Goal: Transaction & Acquisition: Purchase product/service

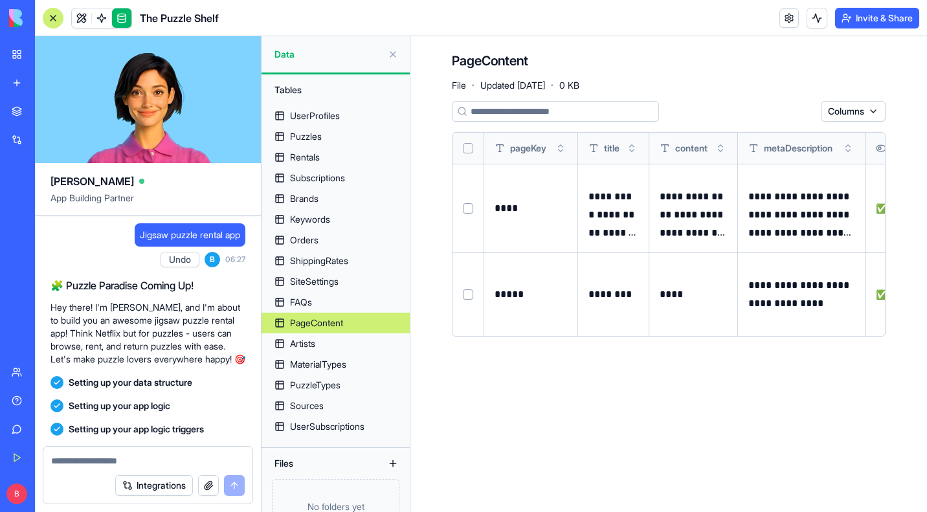
scroll to position [30, 0]
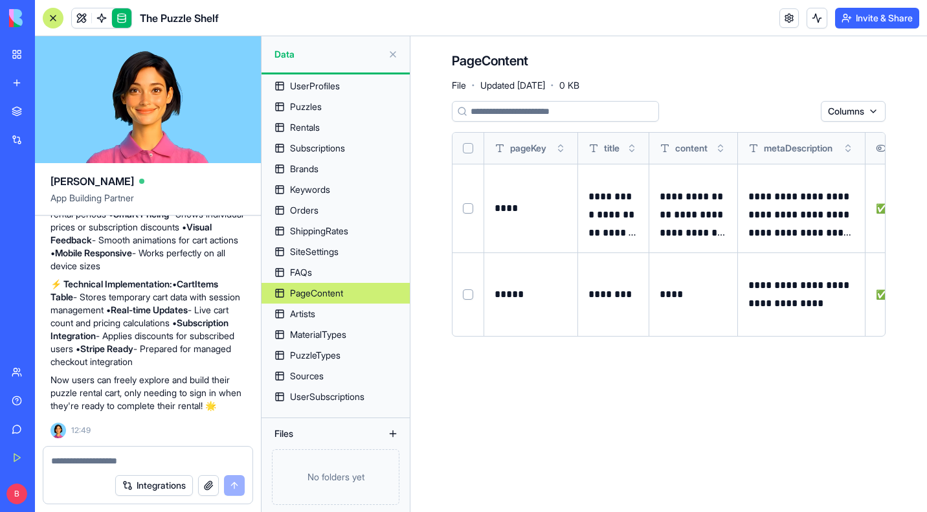
click at [880, 23] on button "Invite & Share" at bounding box center [877, 18] width 84 height 21
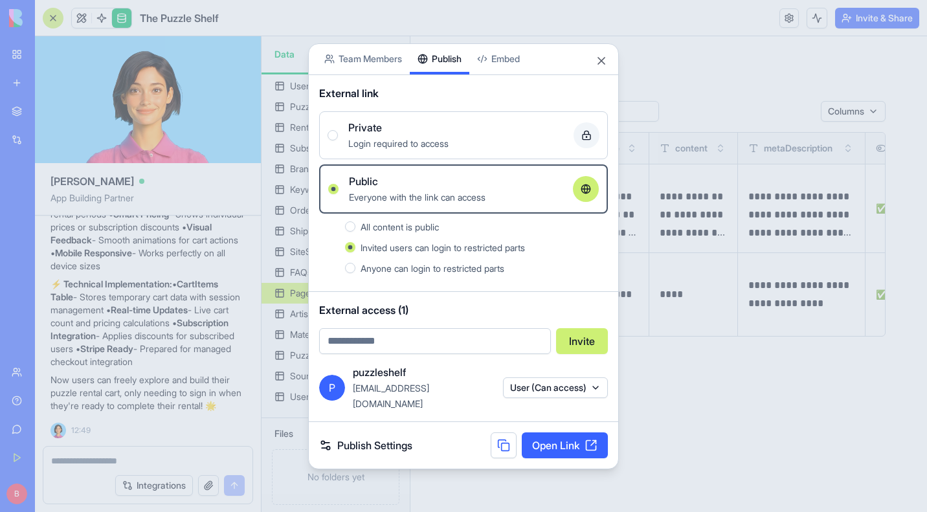
click at [559, 444] on link "Open Link" at bounding box center [565, 445] width 86 height 26
click at [600, 66] on button "Close" at bounding box center [601, 60] width 13 height 13
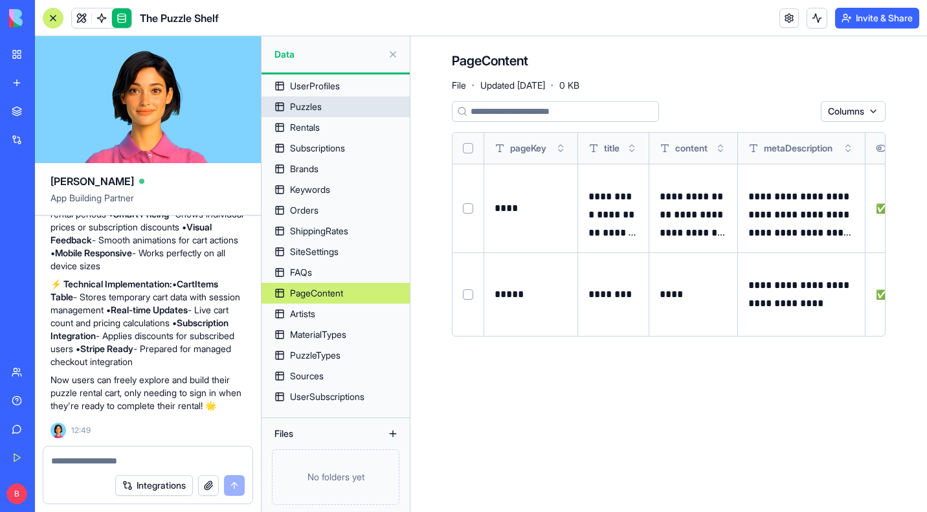
scroll to position [17285, 0]
click at [95, 462] on textarea at bounding box center [148, 460] width 194 height 13
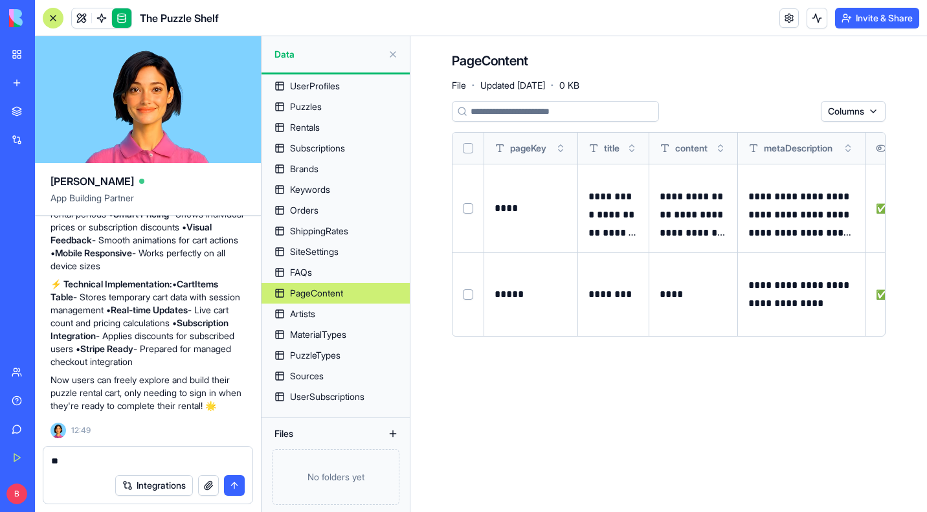
type textarea "*"
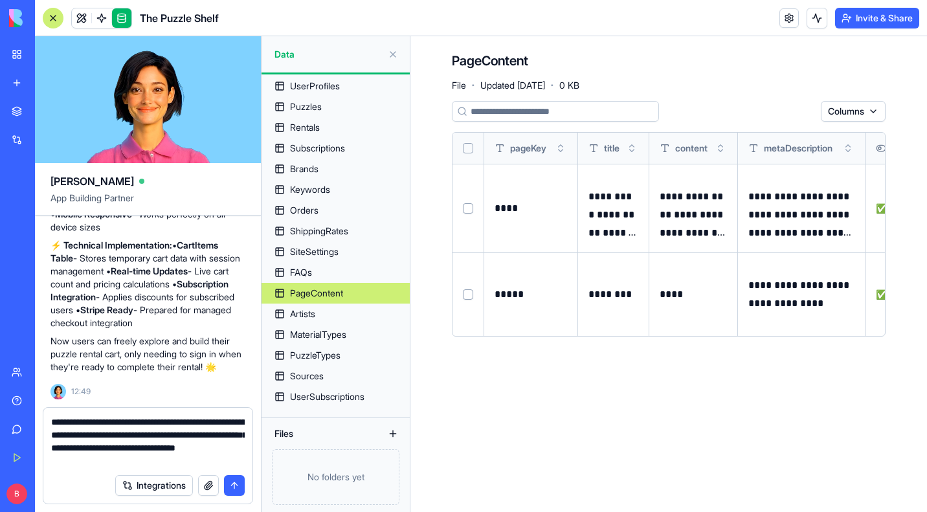
type textarea "**********"
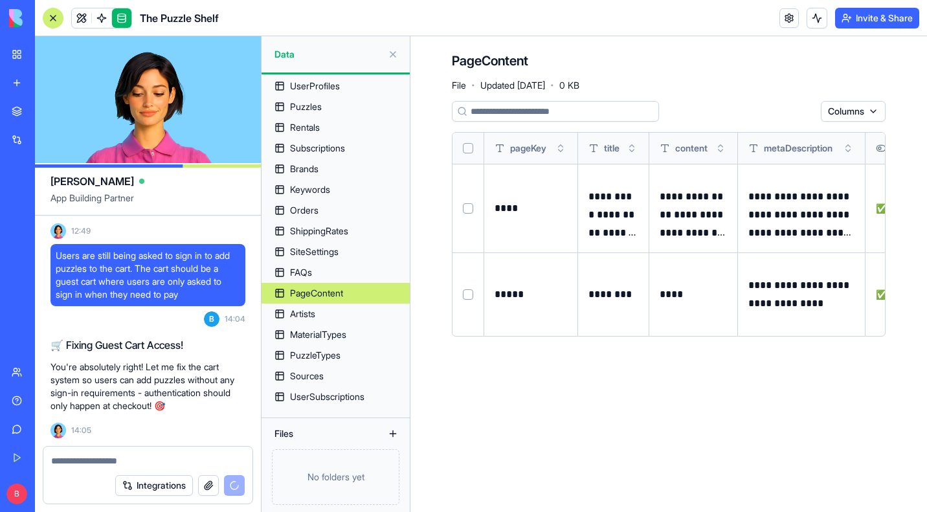
scroll to position [17554, 0]
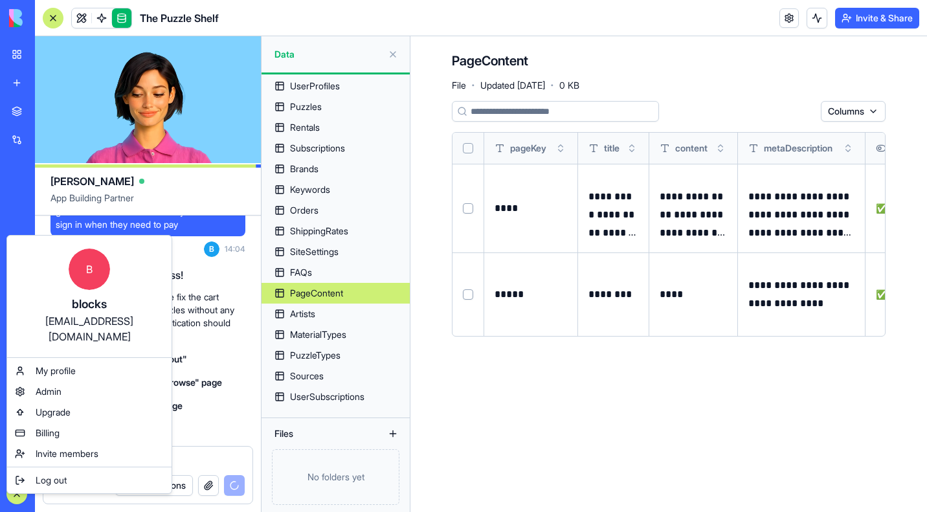
click at [216, 295] on html "BETA My Workspace New app Marketplace Integrations Recent Puzzle Paradise AI Lo…" at bounding box center [463, 256] width 927 height 512
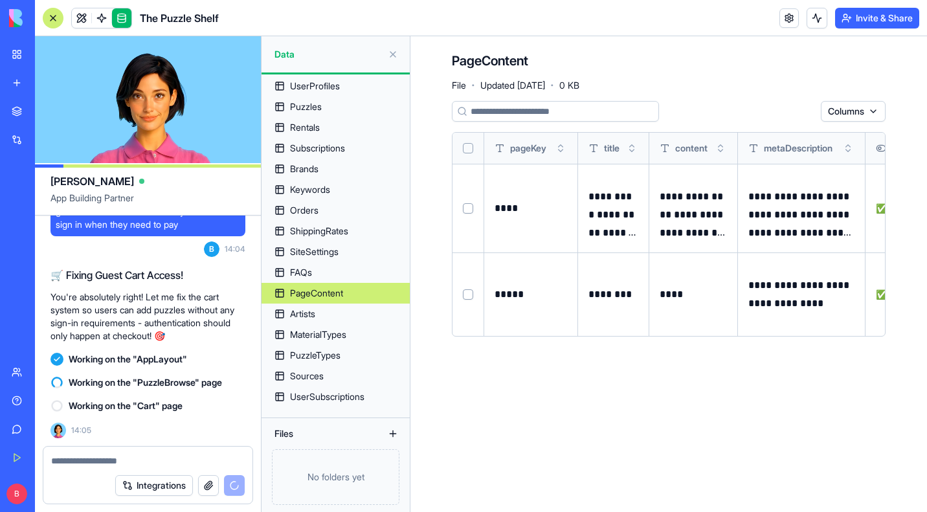
click at [123, 17] on link at bounding box center [121, 17] width 19 height 19
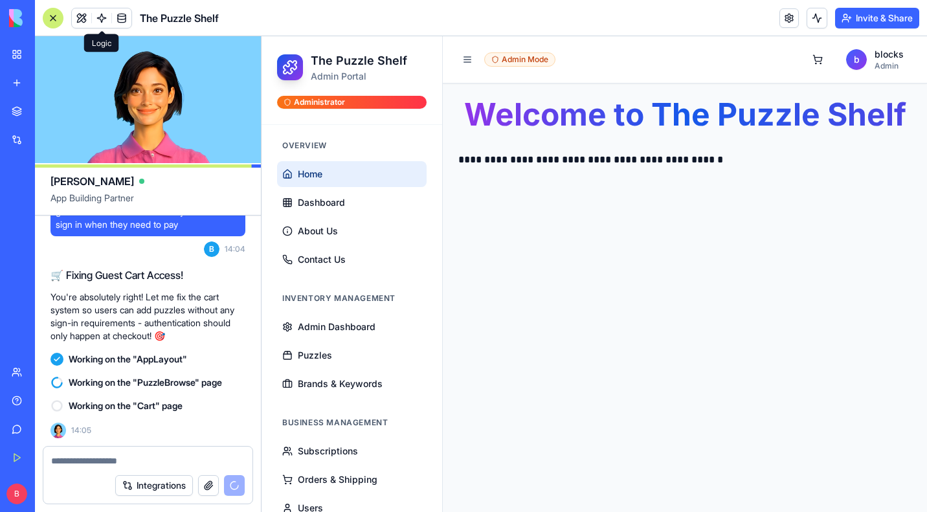
click at [93, 16] on span at bounding box center [102, 18] width 36 height 36
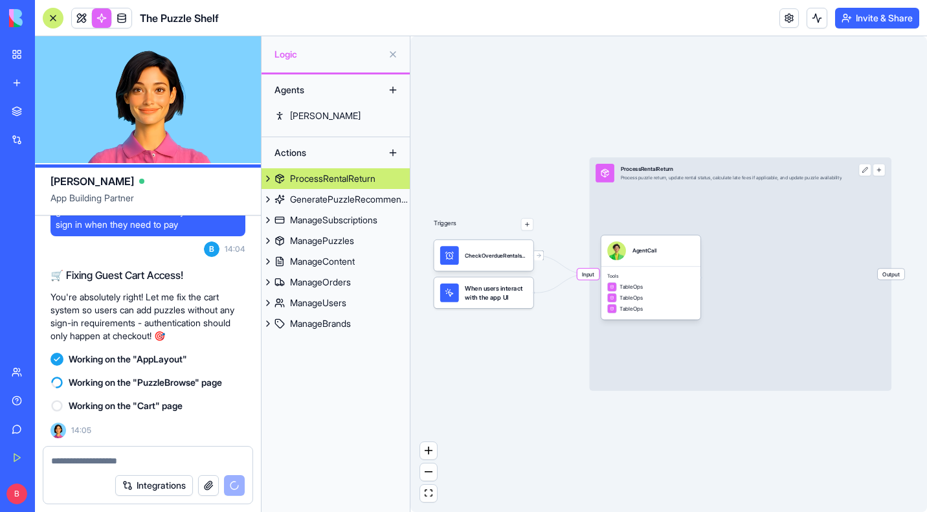
click at [93, 16] on link at bounding box center [101, 17] width 19 height 19
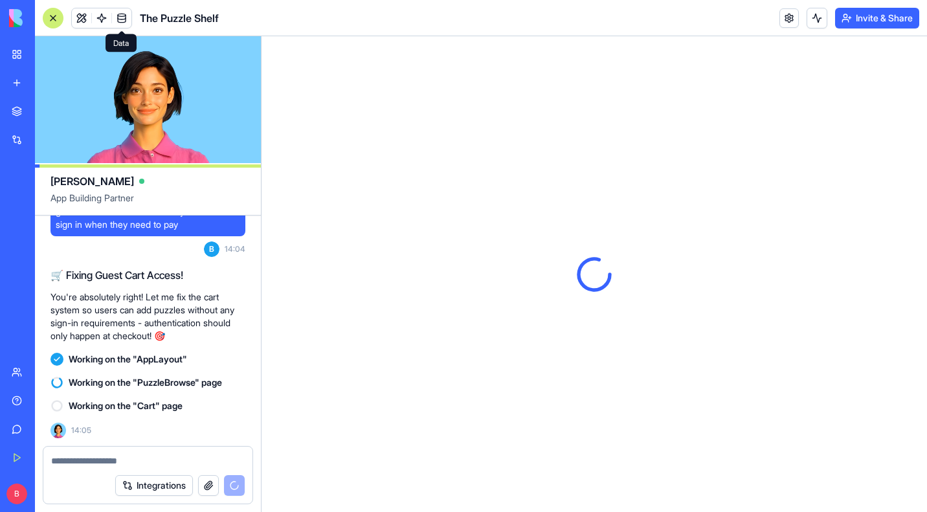
click at [124, 17] on link at bounding box center [121, 17] width 19 height 19
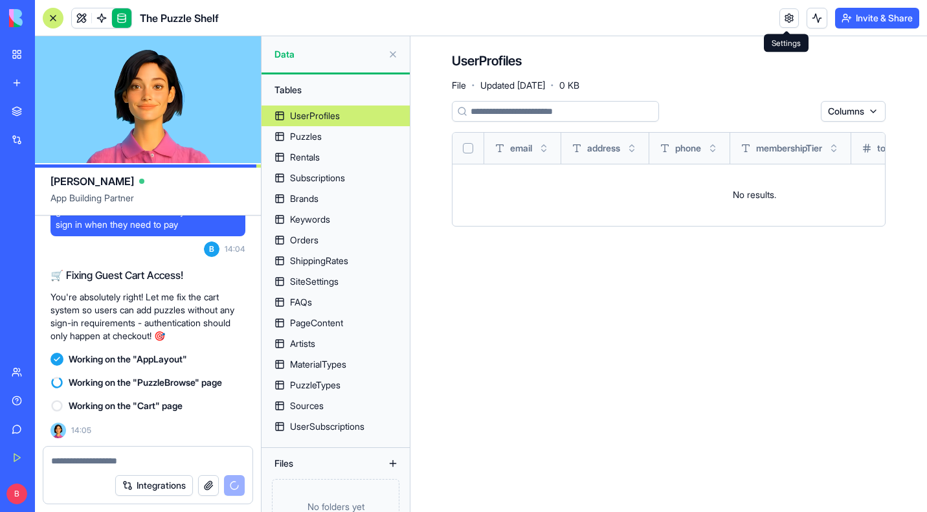
click at [788, 16] on link at bounding box center [788, 17] width 19 height 19
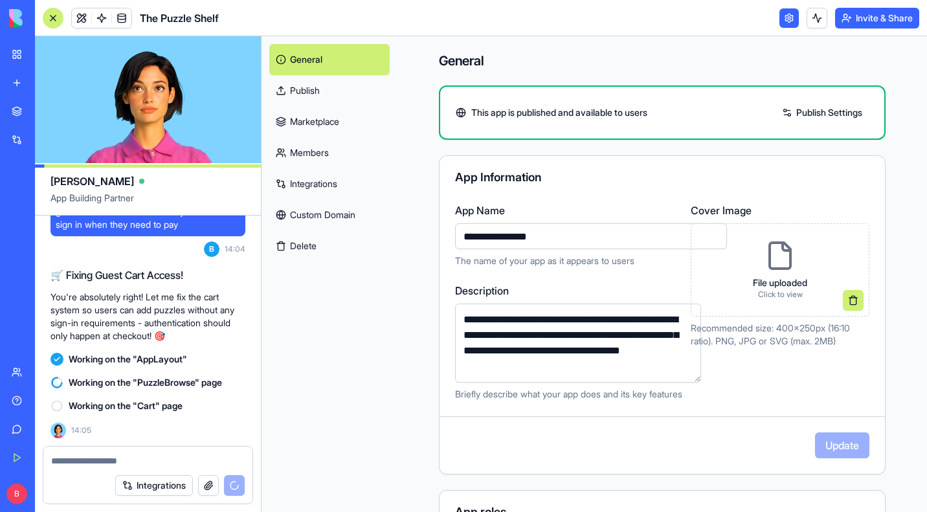
click at [295, 188] on link "Integrations" at bounding box center [329, 183] width 120 height 31
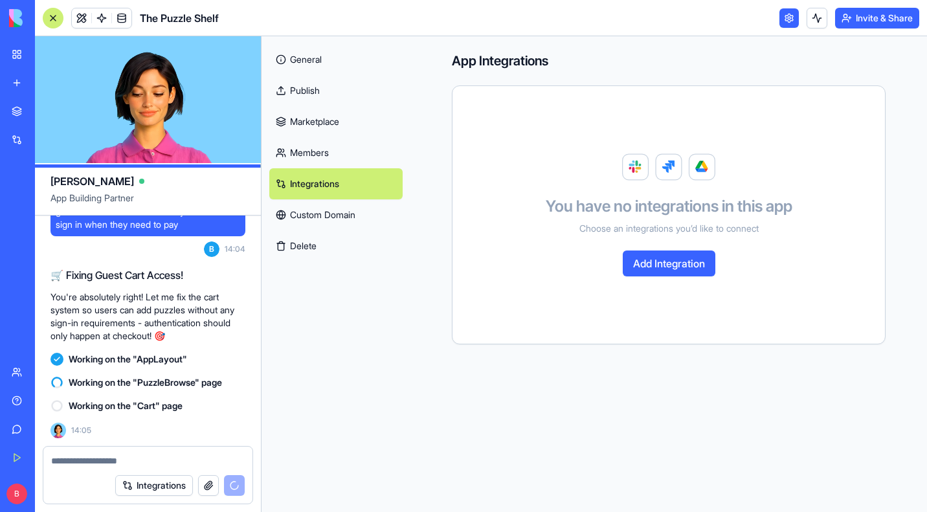
click at [307, 142] on link "Members" at bounding box center [335, 152] width 133 height 31
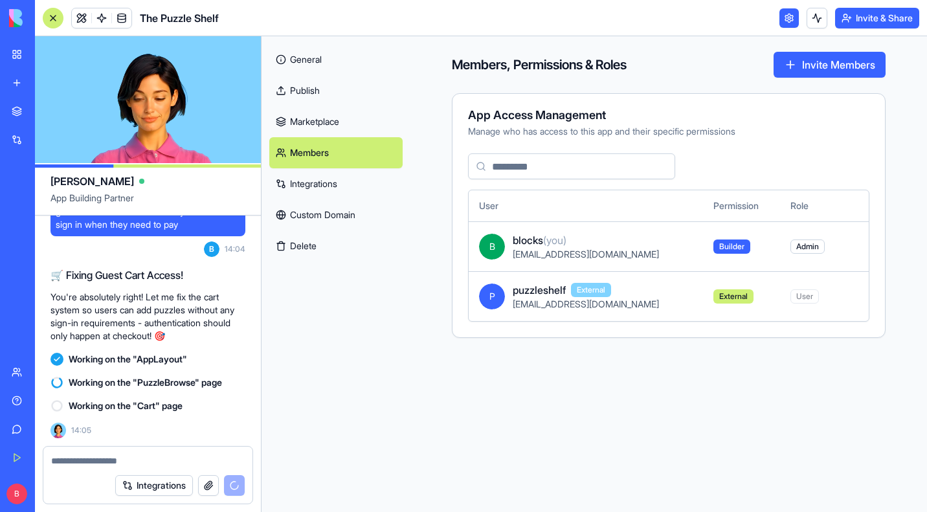
click at [318, 122] on link "Marketplace" at bounding box center [335, 121] width 133 height 31
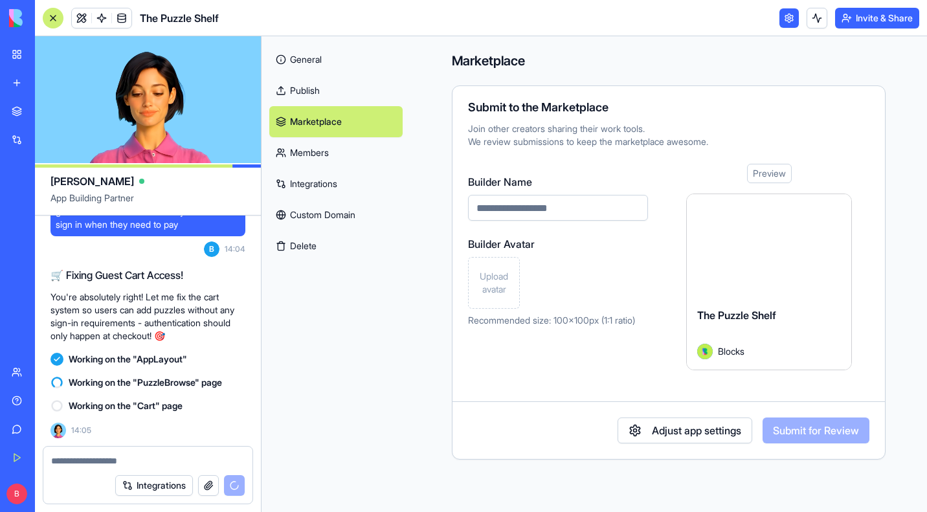
click at [326, 91] on link "Publish" at bounding box center [335, 90] width 133 height 31
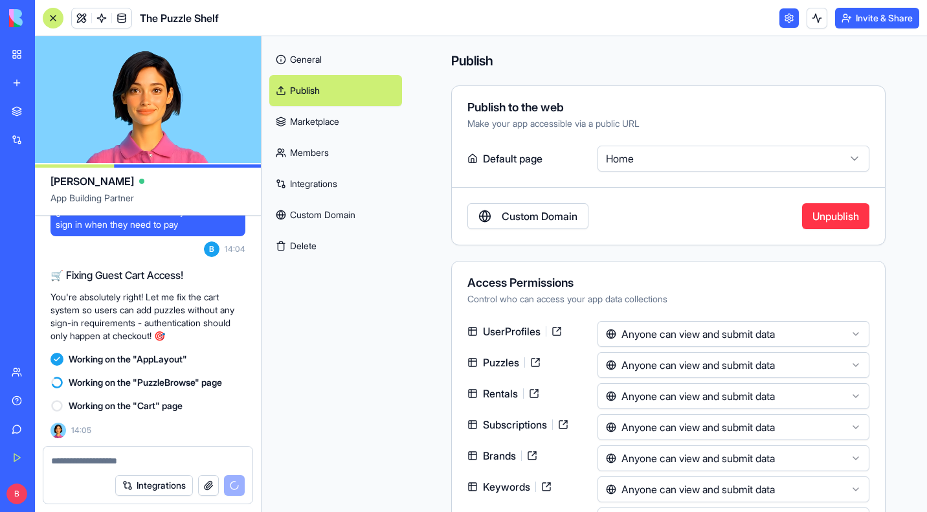
click at [336, 203] on link "Custom Domain" at bounding box center [335, 214] width 133 height 31
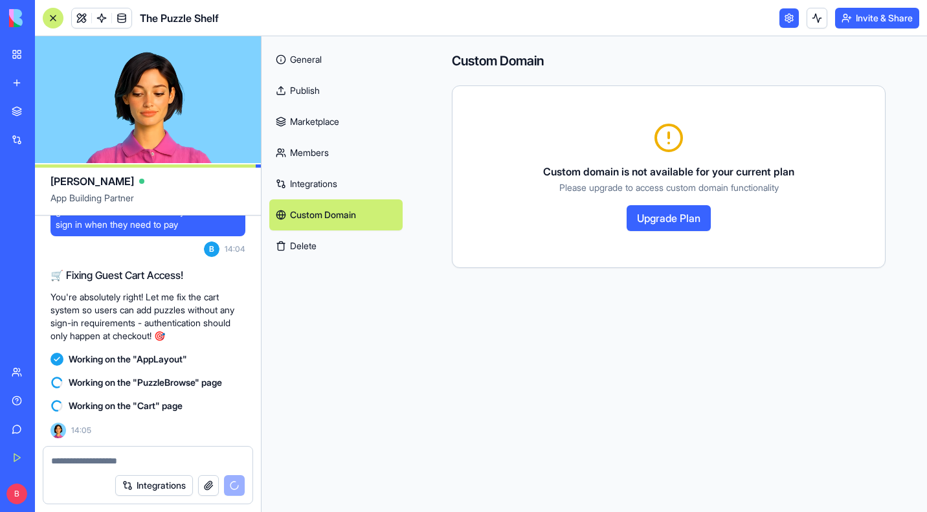
click at [652, 217] on button "Upgrade Plan" at bounding box center [669, 218] width 84 height 26
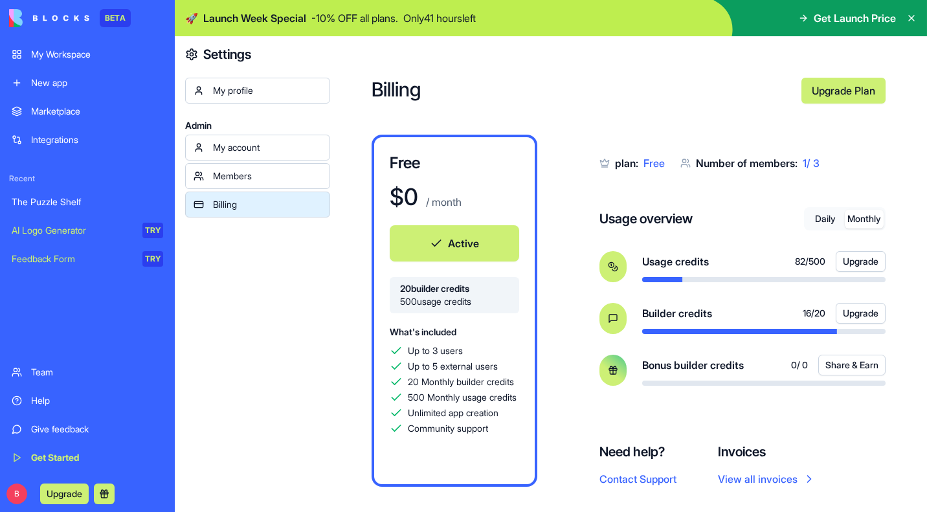
click at [868, 222] on button "Monthly" at bounding box center [864, 219] width 39 height 19
click at [245, 148] on div "My account" at bounding box center [267, 147] width 109 height 13
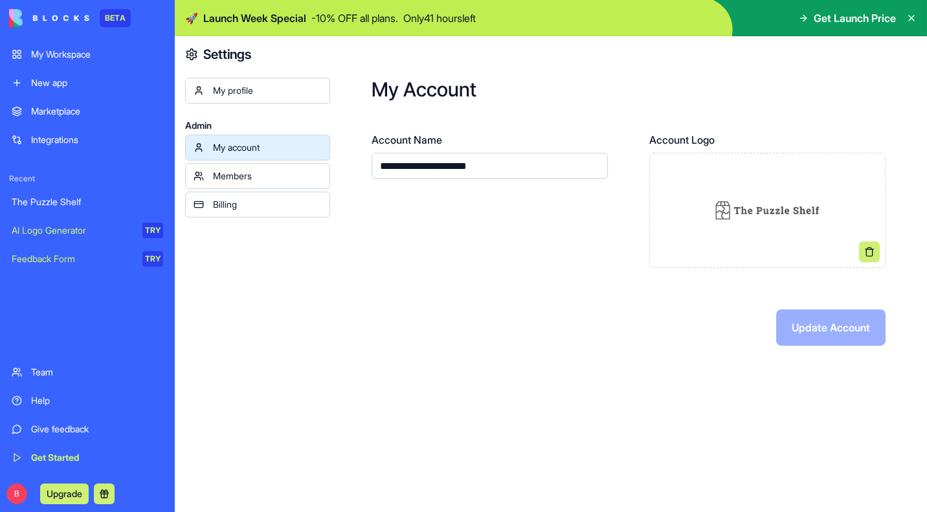
click at [240, 173] on div "Members" at bounding box center [267, 176] width 109 height 13
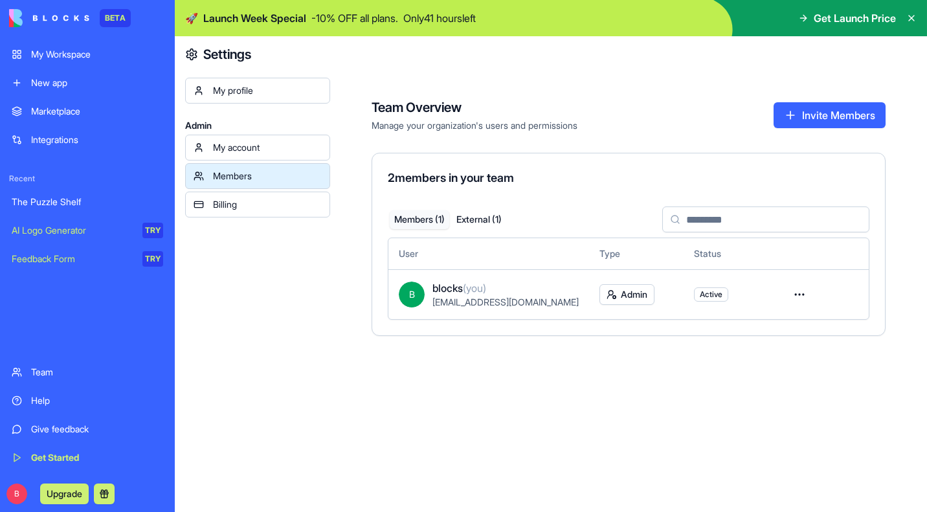
click at [620, 291] on html "BETA My Workspace New app Marketplace Integrations Recent The Puzzle Shelf AI L…" at bounding box center [463, 256] width 927 height 512
click at [460, 399] on html "BETA My Workspace New app Marketplace Integrations Recent The Puzzle Shelf AI L…" at bounding box center [463, 256] width 927 height 512
click at [795, 295] on html "BETA My Workspace New app Marketplace Integrations Recent The Puzzle Shelf AI L…" at bounding box center [463, 256] width 927 height 512
click at [263, 293] on html "BETA My Workspace New app Marketplace Integrations Recent The Puzzle Shelf AI L…" at bounding box center [463, 256] width 927 height 512
click at [222, 203] on div "Billing" at bounding box center [267, 204] width 109 height 13
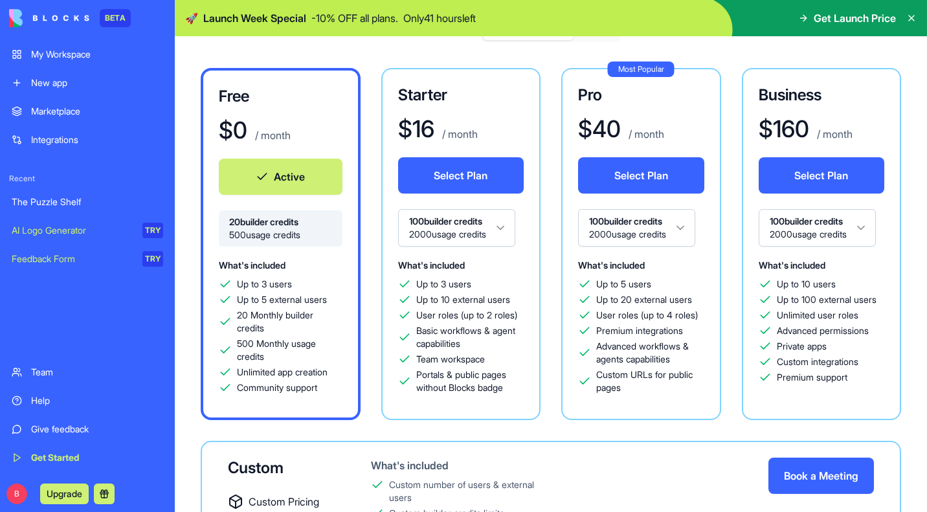
scroll to position [171, 0]
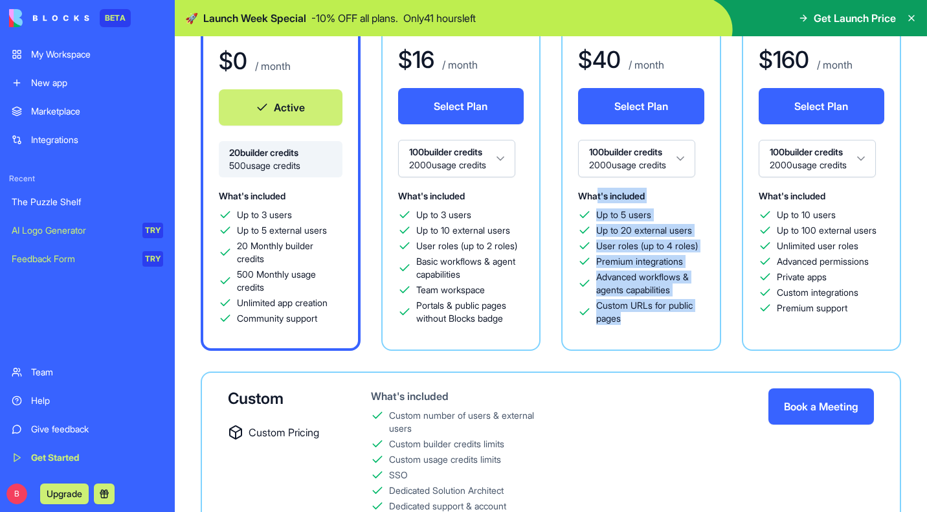
drag, startPoint x: 621, startPoint y: 323, endPoint x: 599, endPoint y: 200, distance: 125.1
click at [599, 200] on div "What's included Up to 5 users Up to 20 external users User roles (up to 4 roles…" at bounding box center [641, 256] width 126 height 137
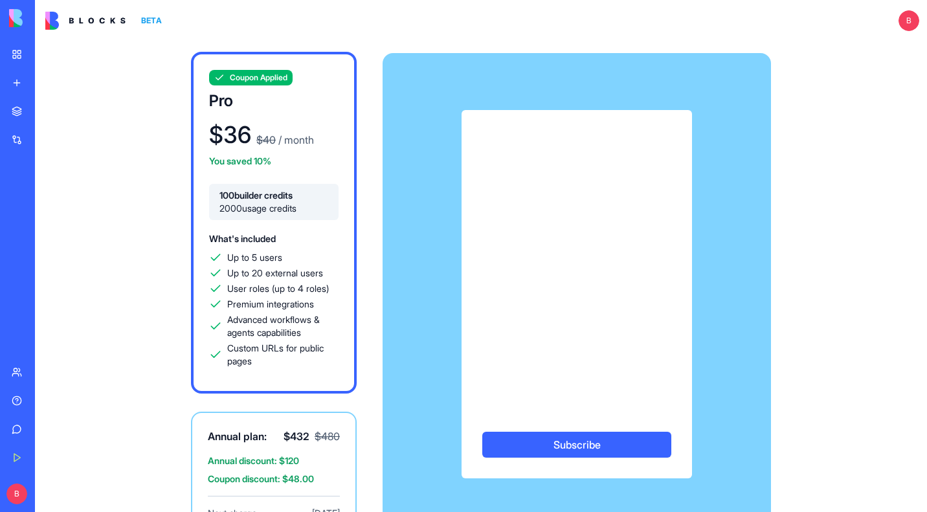
click at [79, 17] on img at bounding box center [85, 21] width 80 height 18
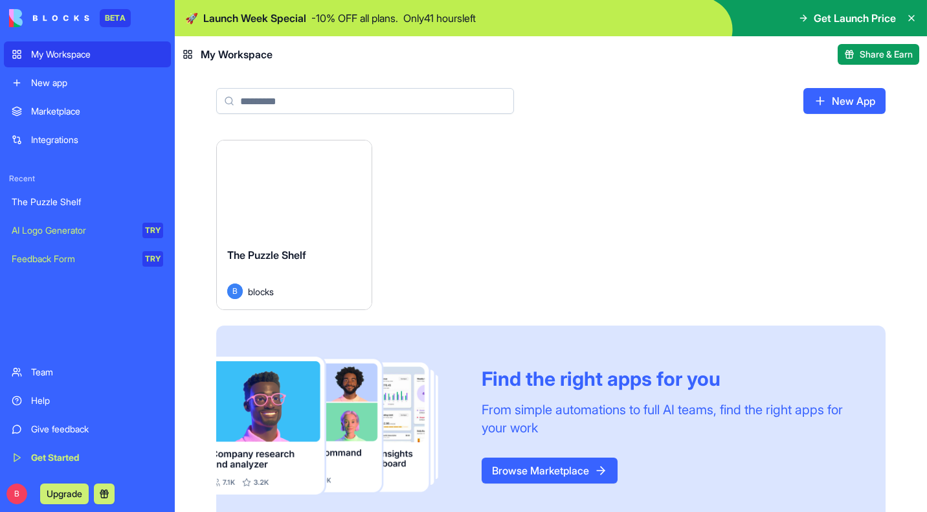
click at [289, 188] on button "Launch" at bounding box center [293, 189] width 97 height 26
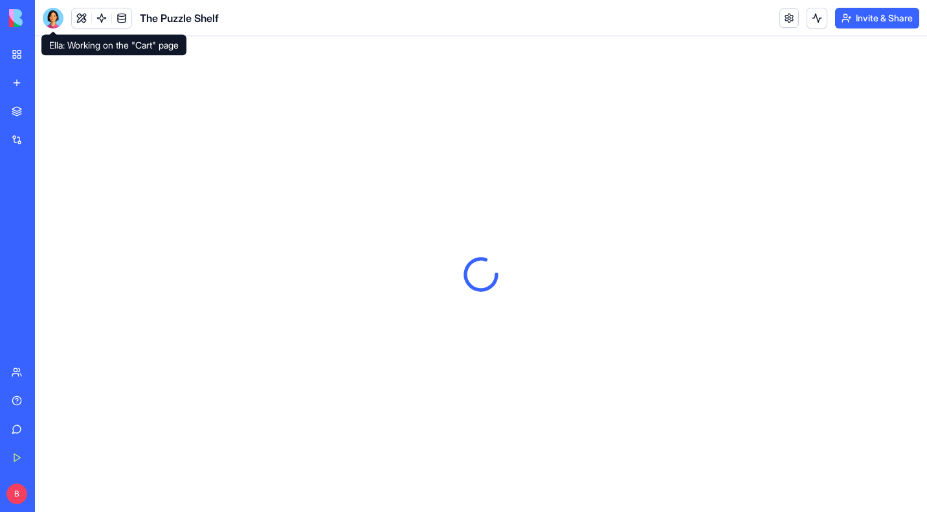
click at [58, 14] on div at bounding box center [53, 18] width 21 height 21
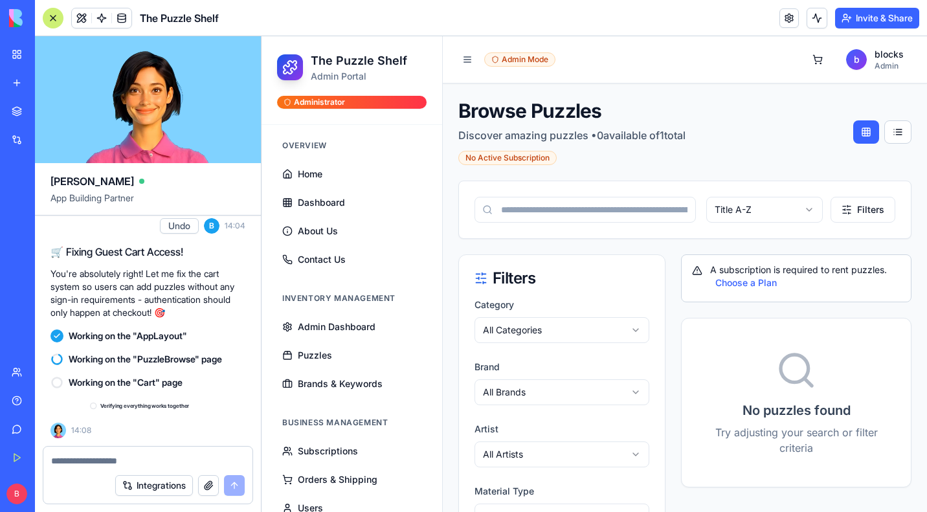
scroll to position [17578, 0]
click at [865, 19] on button "Invite & Share" at bounding box center [877, 18] width 84 height 21
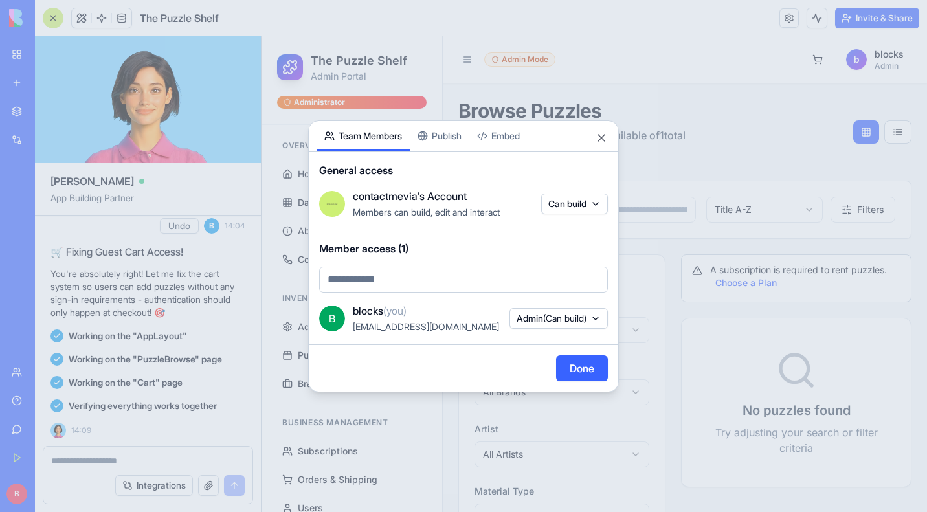
click at [452, 135] on div "Share App Team Members Publish Embed General access contactmevia's Account Memb…" at bounding box center [463, 256] width 311 height 272
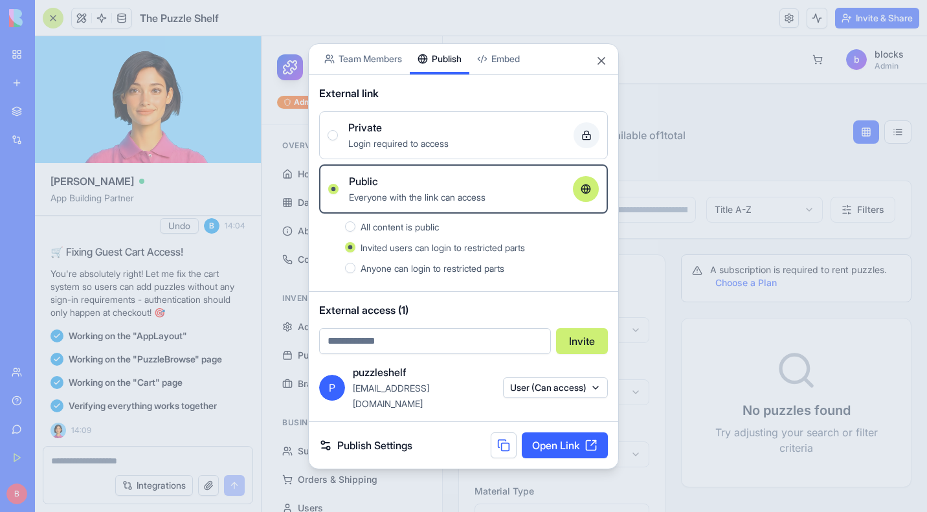
click at [549, 445] on link "Open Link" at bounding box center [565, 445] width 86 height 26
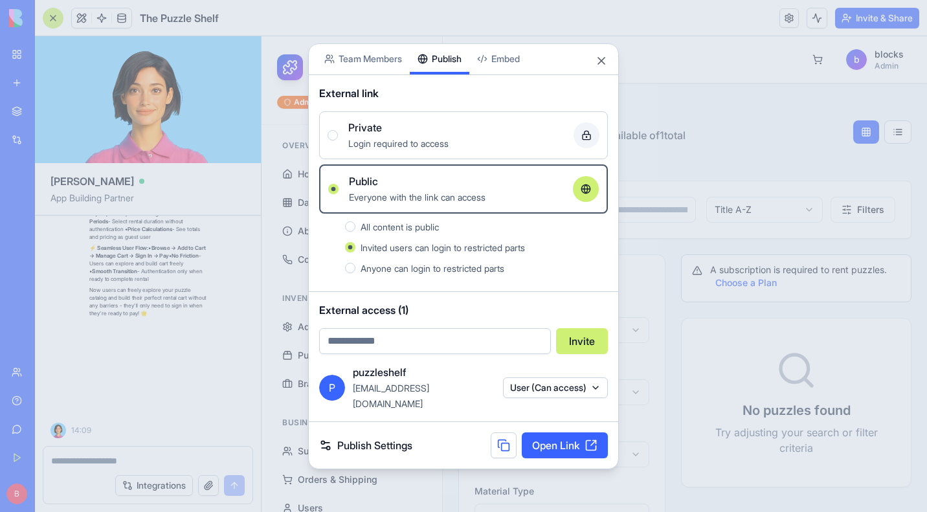
scroll to position [18077, 0]
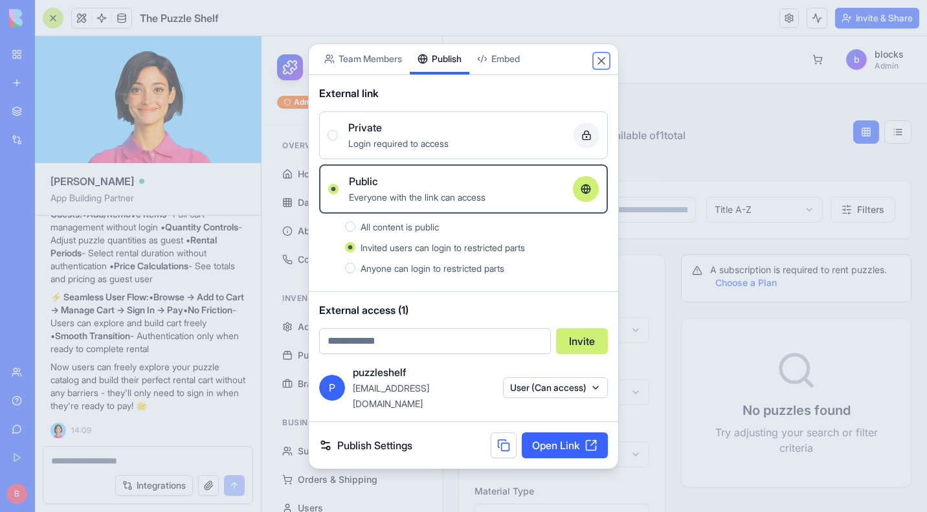
click at [601, 67] on button "Close" at bounding box center [601, 60] width 13 height 13
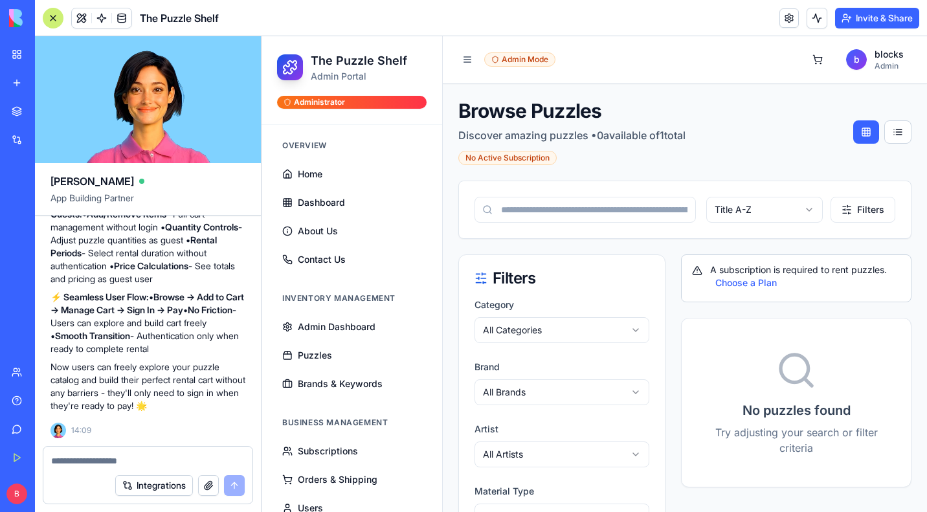
scroll to position [17947, 0]
click at [887, 10] on button "Invite & Share" at bounding box center [877, 18] width 84 height 21
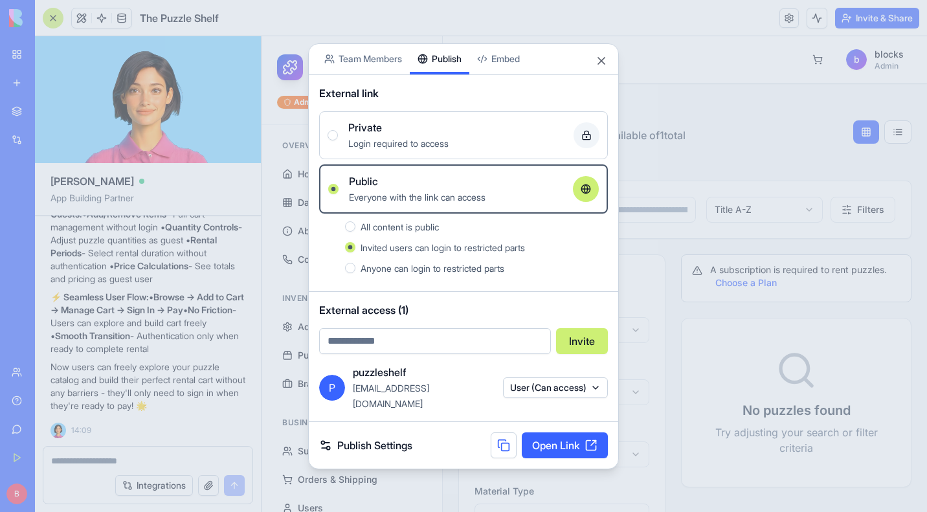
click at [427, 232] on span "All content is public" at bounding box center [400, 226] width 78 height 11
click at [355, 232] on button "All content is public" at bounding box center [350, 226] width 10 height 10
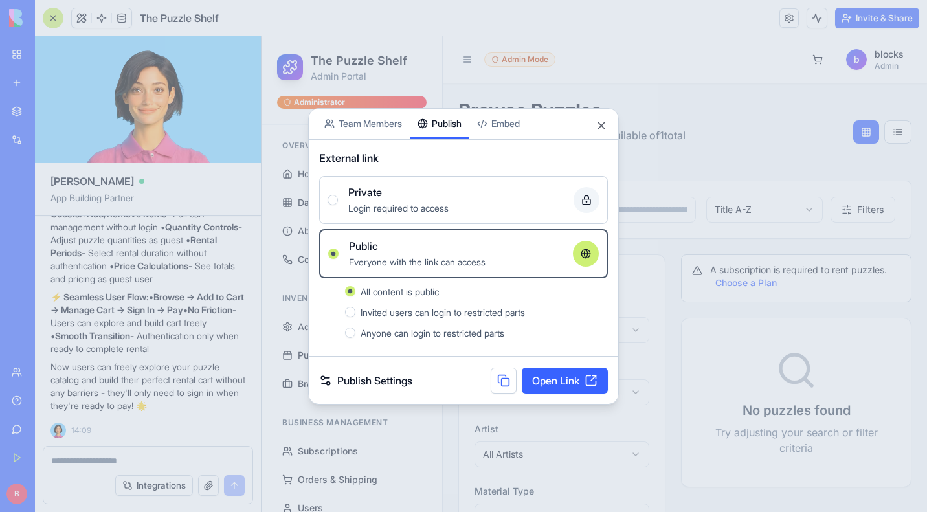
click at [532, 379] on link "Open Link" at bounding box center [565, 381] width 86 height 26
click at [699, 137] on div at bounding box center [463, 256] width 927 height 512
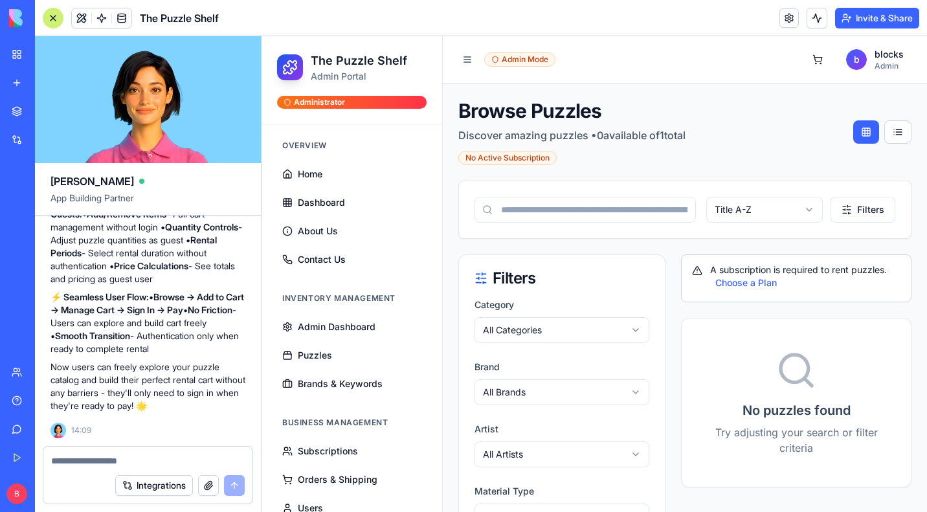
click at [83, 458] on textarea at bounding box center [148, 460] width 194 height 13
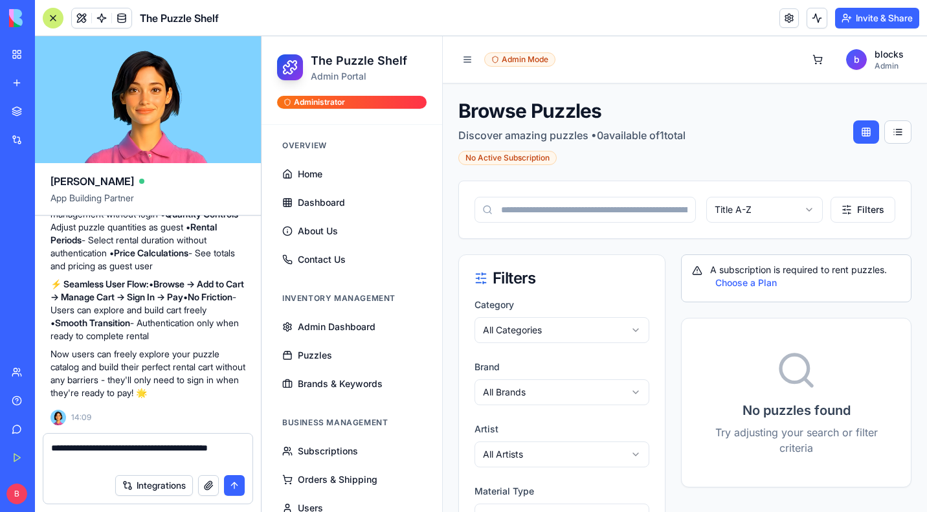
paste textarea "**********"
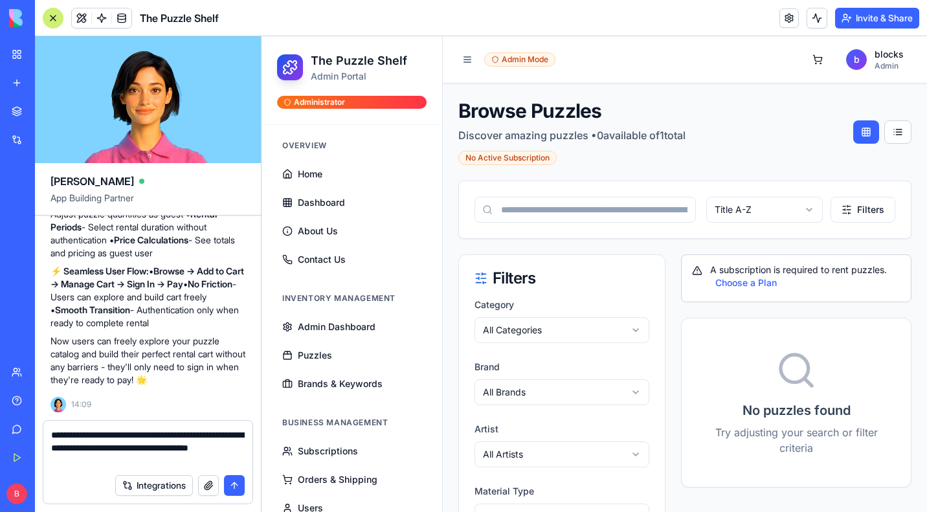
type textarea "**********"
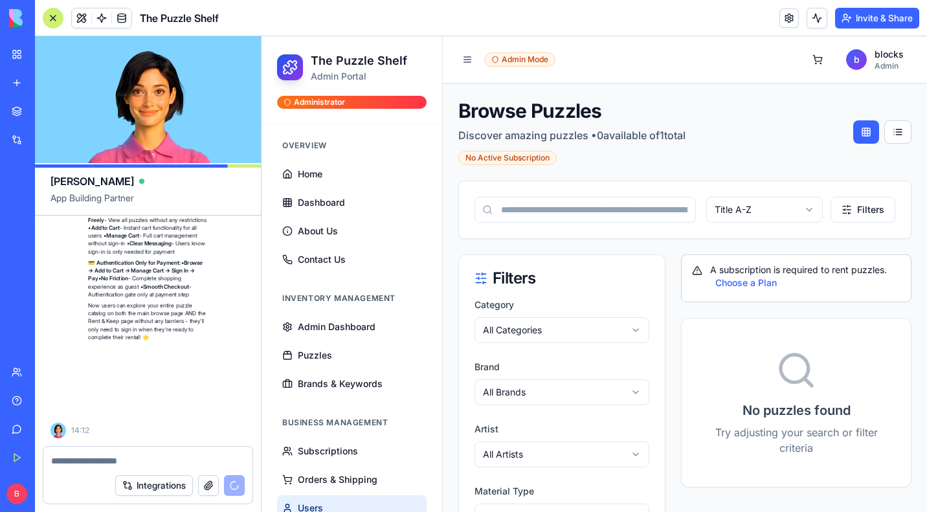
scroll to position [18714, 0]
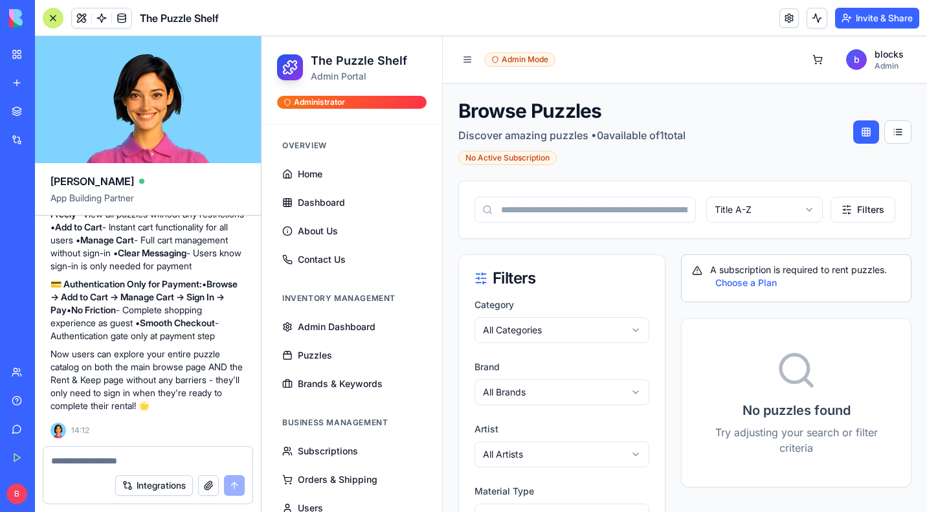
click at [97, 456] on textarea at bounding box center [148, 460] width 194 height 13
type textarea "*"
type textarea "*******"
click at [313, 361] on span "Puzzles" at bounding box center [315, 355] width 34 height 13
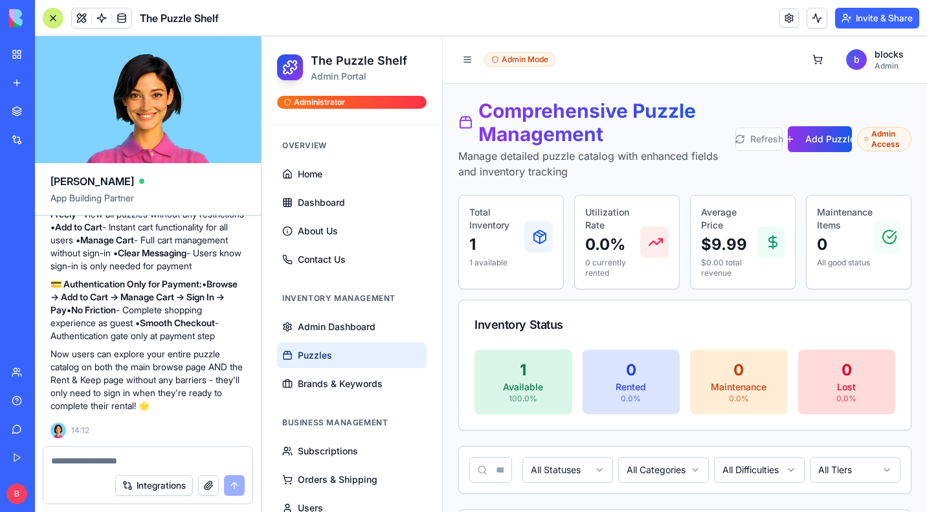
click at [52, 16] on div at bounding box center [53, 18] width 21 height 21
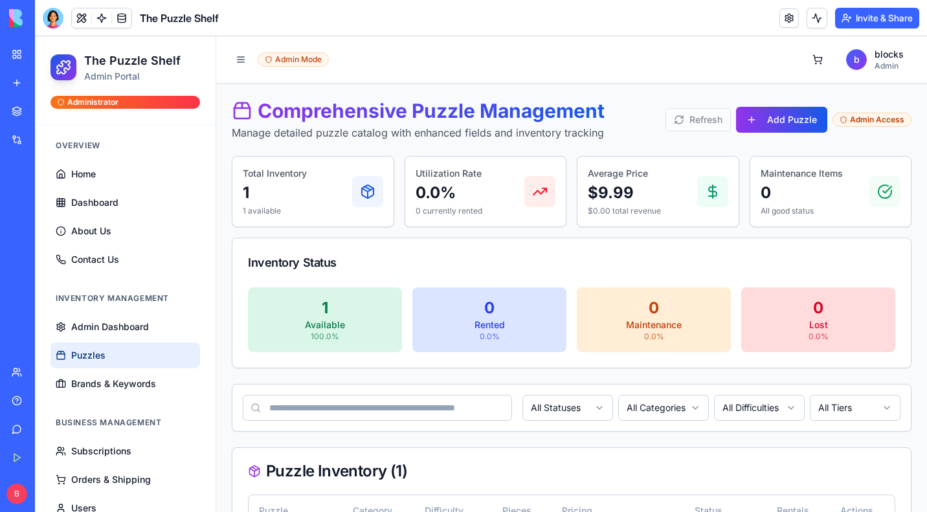
scroll to position [98, 0]
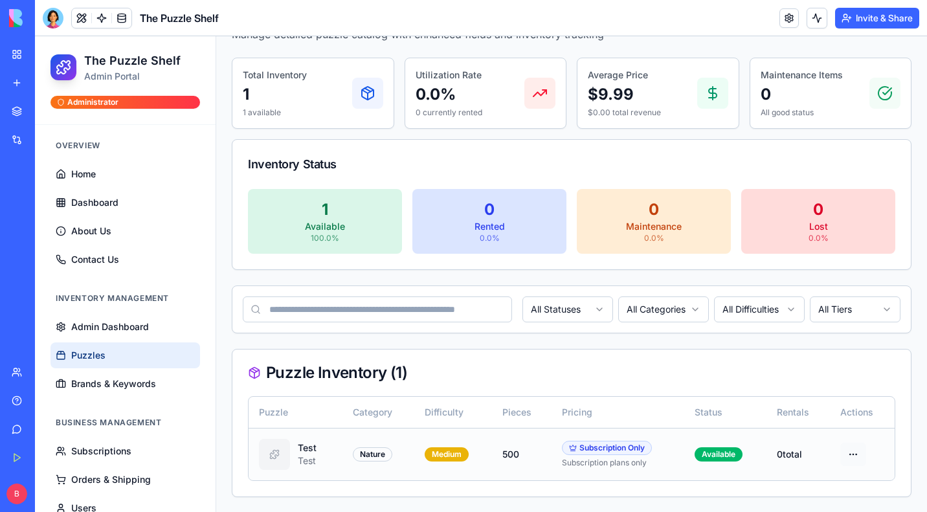
click at [846, 461] on html "The Puzzle Shelf Admin Portal Administrator Overview Home Dashboard About Us Co…" at bounding box center [481, 225] width 892 height 575
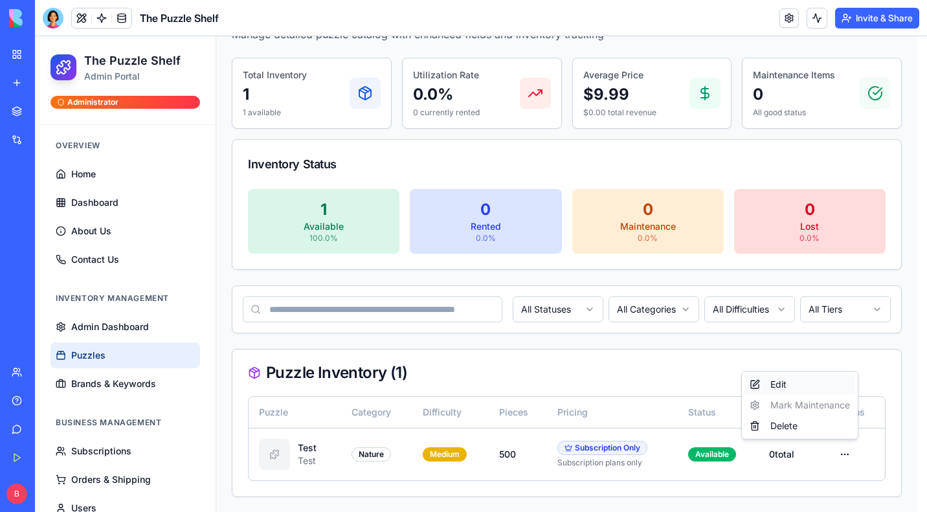
click at [801, 384] on div "Edit" at bounding box center [799, 384] width 111 height 21
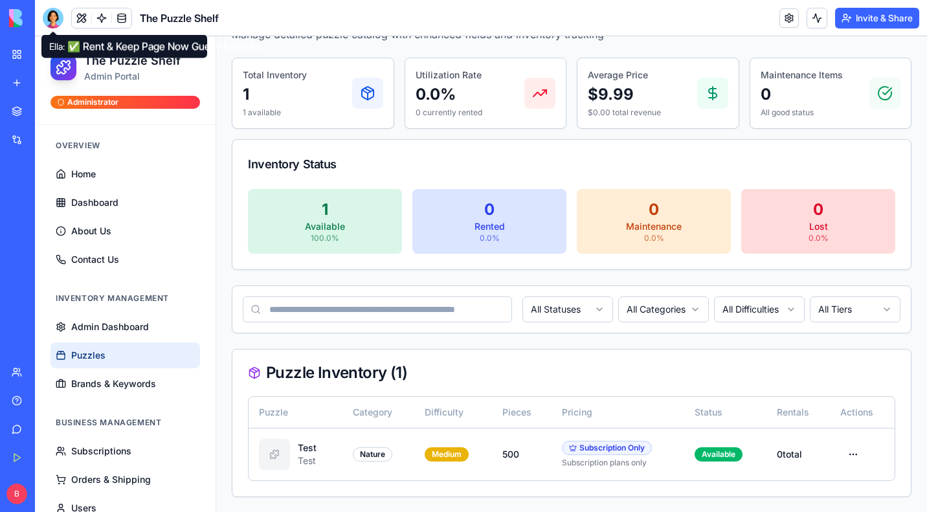
drag, startPoint x: 51, startPoint y: 19, endPoint x: 48, endPoint y: 38, distance: 19.0
click at [51, 19] on div at bounding box center [53, 18] width 21 height 21
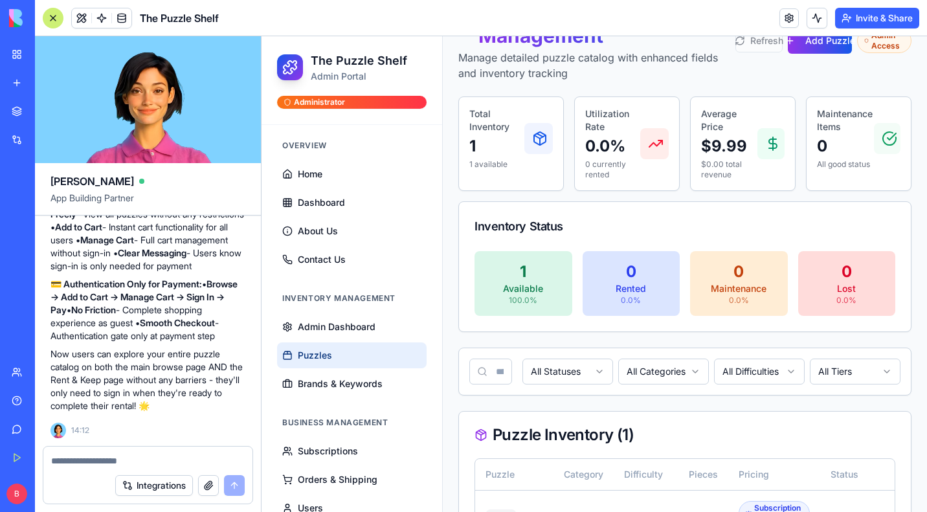
scroll to position [0, 0]
click at [76, 462] on textarea at bounding box center [148, 460] width 194 height 13
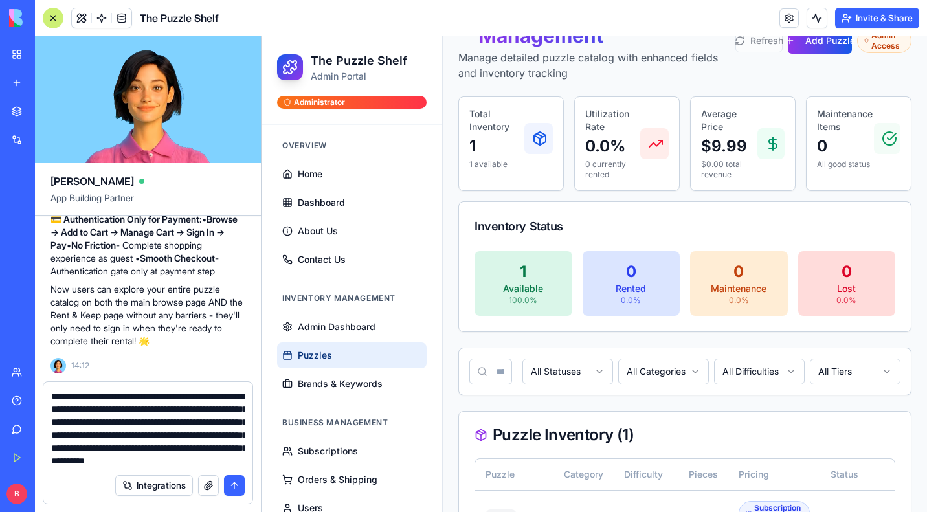
scroll to position [25, 0]
type textarea "**********"
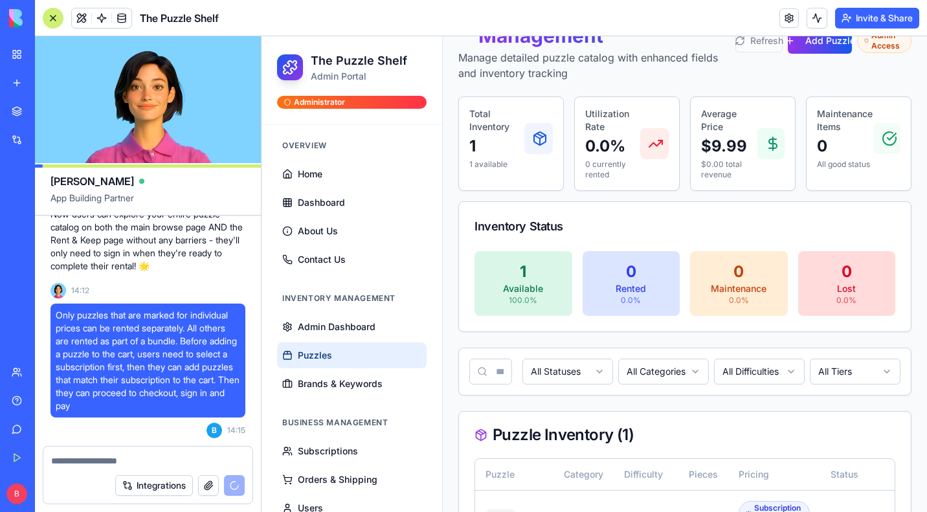
scroll to position [18947, 0]
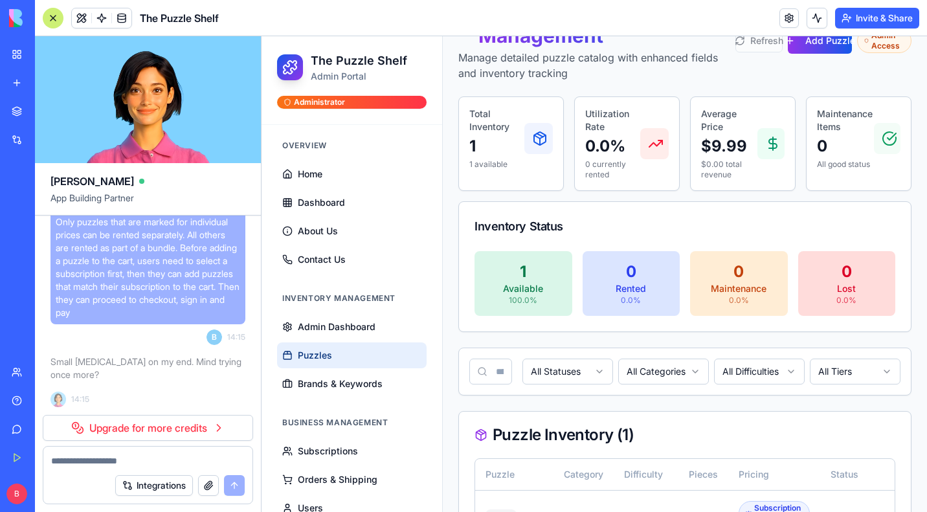
click at [181, 428] on link "Upgrade for more credits" at bounding box center [148, 428] width 210 height 26
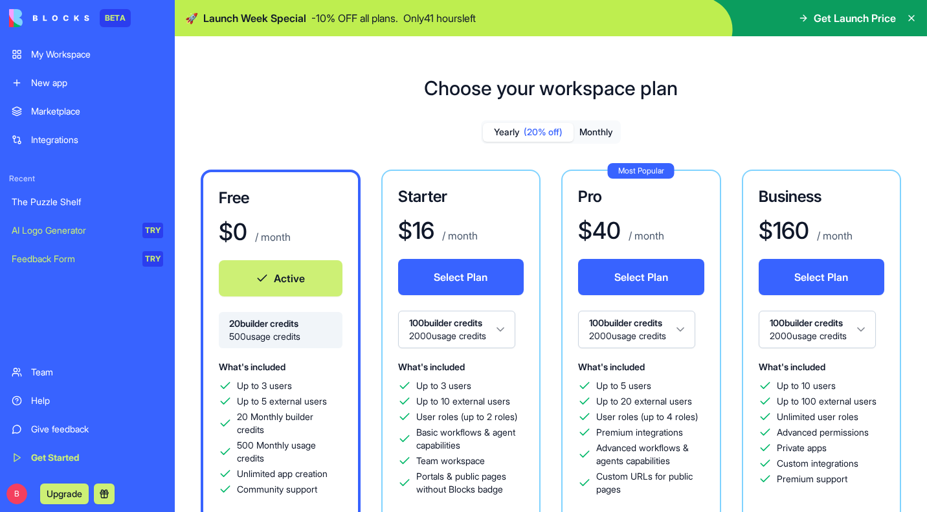
click at [600, 128] on button "Monthly" at bounding box center [596, 132] width 45 height 19
click at [504, 331] on html "BETA My Workspace New app Marketplace Integrations Recent The Puzzle Shelf AI L…" at bounding box center [463, 256] width 927 height 512
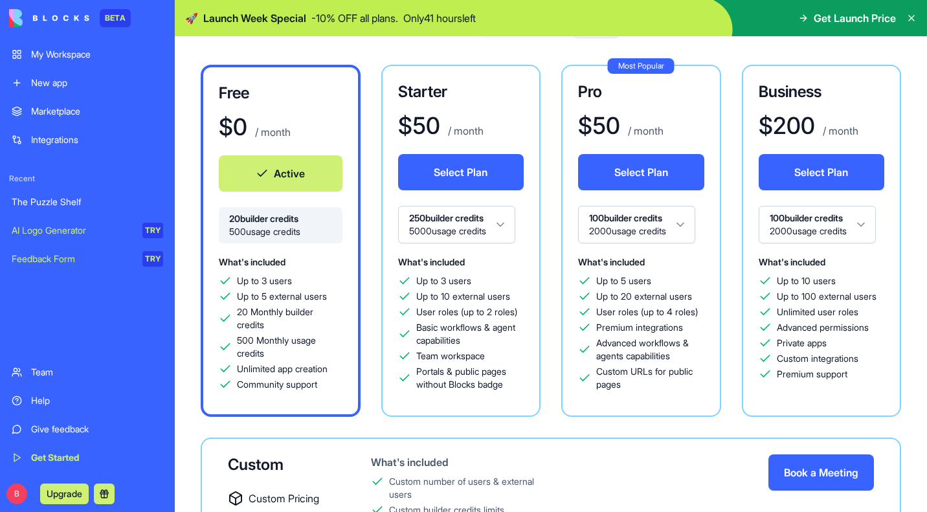
scroll to position [133, 0]
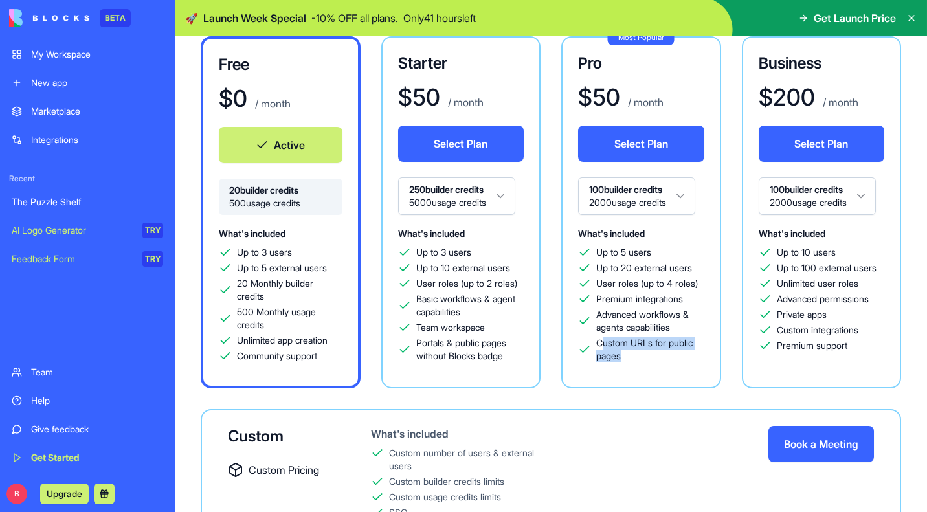
drag, startPoint x: 628, startPoint y: 352, endPoint x: 607, endPoint y: 347, distance: 21.4
click at [606, 346] on span "Custom URLs for public pages" at bounding box center [650, 350] width 108 height 26
click at [676, 346] on span "Custom URLs for public pages" at bounding box center [650, 350] width 108 height 26
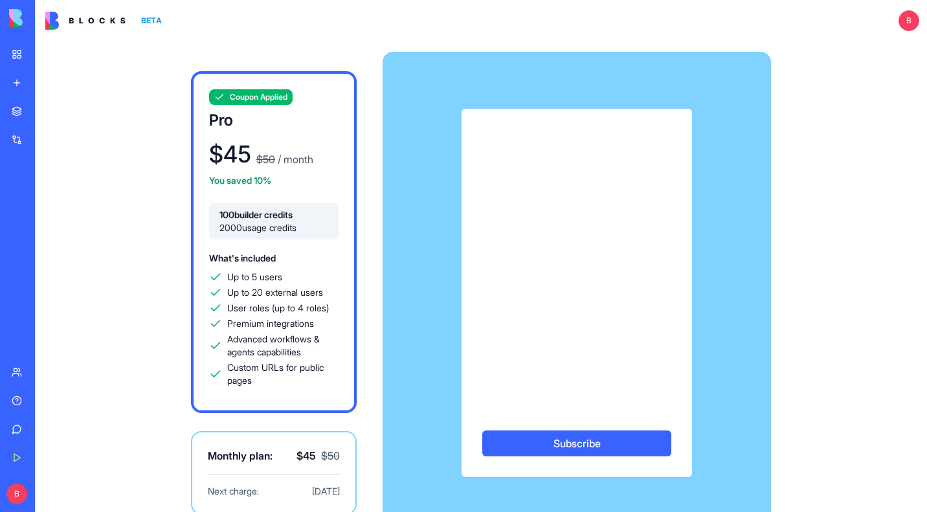
click at [115, 25] on img at bounding box center [85, 21] width 80 height 18
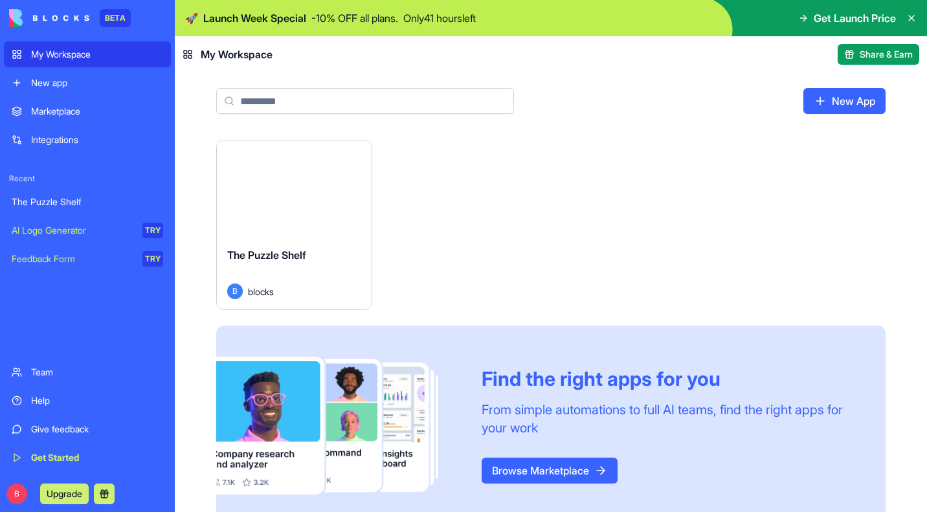
click at [81, 491] on button "Upgrade" at bounding box center [64, 494] width 49 height 21
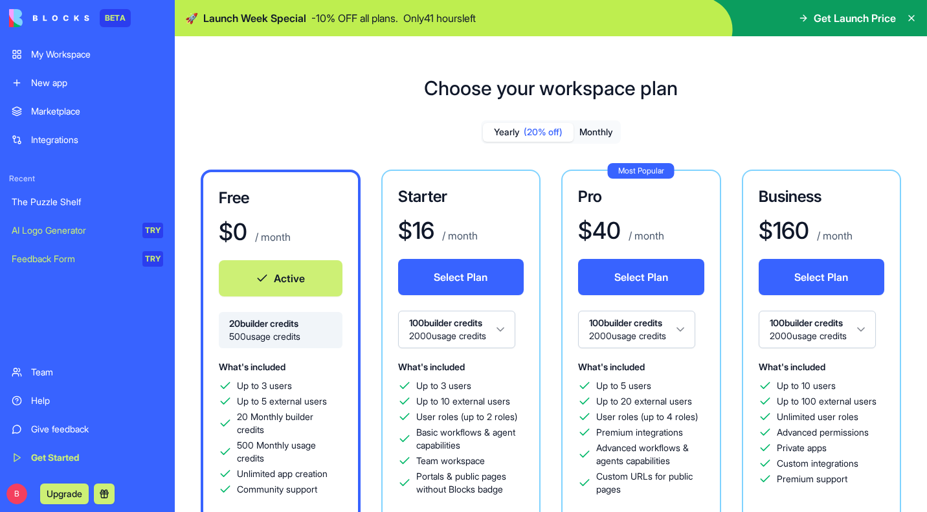
click at [603, 129] on button "Monthly" at bounding box center [596, 132] width 45 height 19
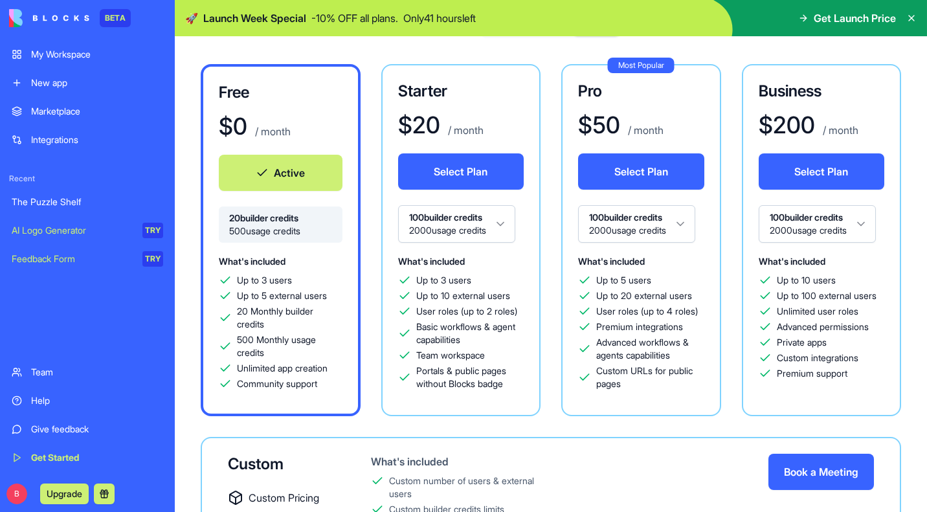
scroll to position [108, 0]
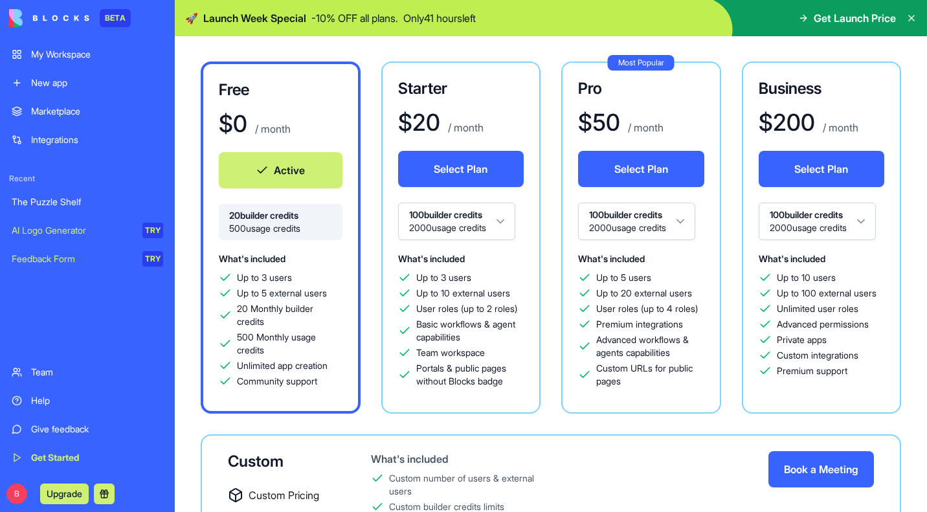
click at [685, 212] on html "BETA My Workspace New app Marketplace Integrations Recent The Puzzle Shelf AI L…" at bounding box center [463, 256] width 927 height 512
click at [517, 432] on div "Free $ 0 / month Active 20 builder credits 500 usage credits What's included Up…" at bounding box center [550, 334] width 711 height 546
click at [291, 344] on span "500 Monthly usage credits" at bounding box center [290, 344] width 106 height 26
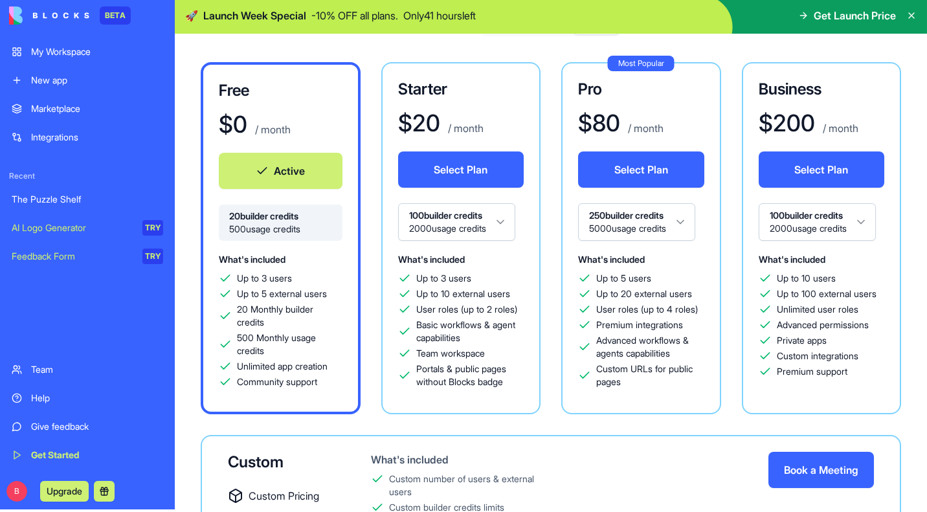
scroll to position [103, 0]
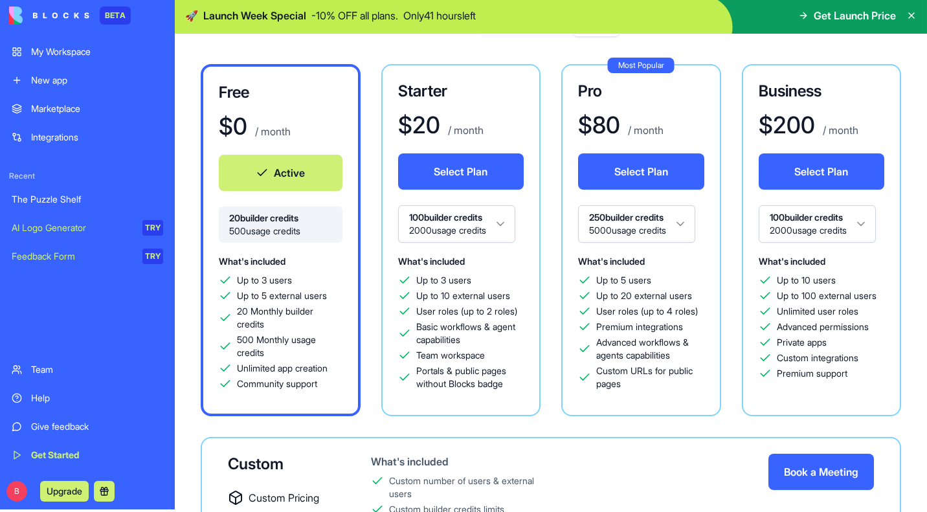
click at [70, 45] on div "My Workspace" at bounding box center [97, 51] width 132 height 13
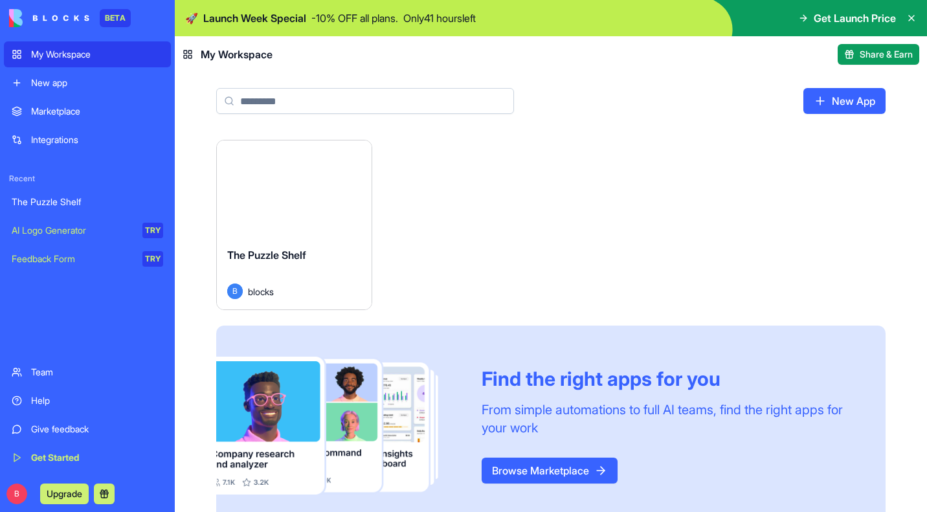
click at [276, 225] on div "Launch" at bounding box center [294, 188] width 155 height 96
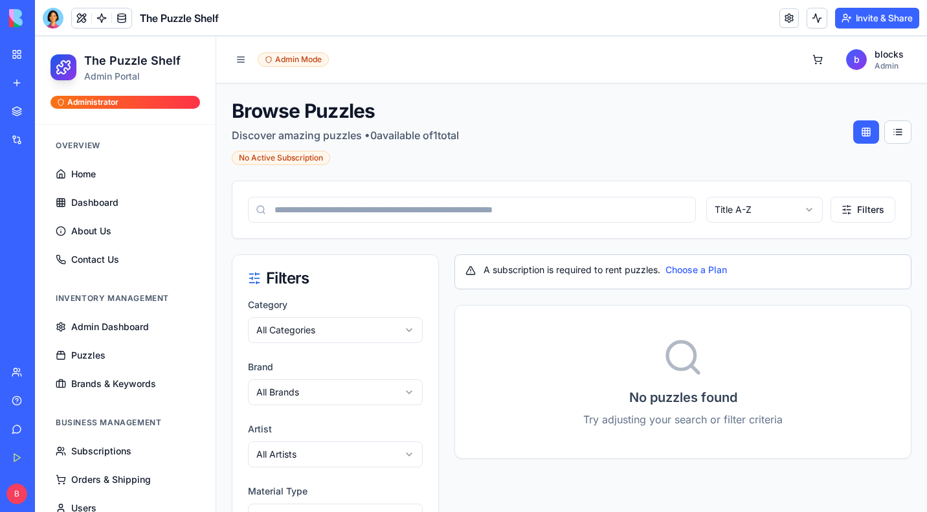
click at [871, 14] on button "Invite & Share" at bounding box center [877, 18] width 84 height 21
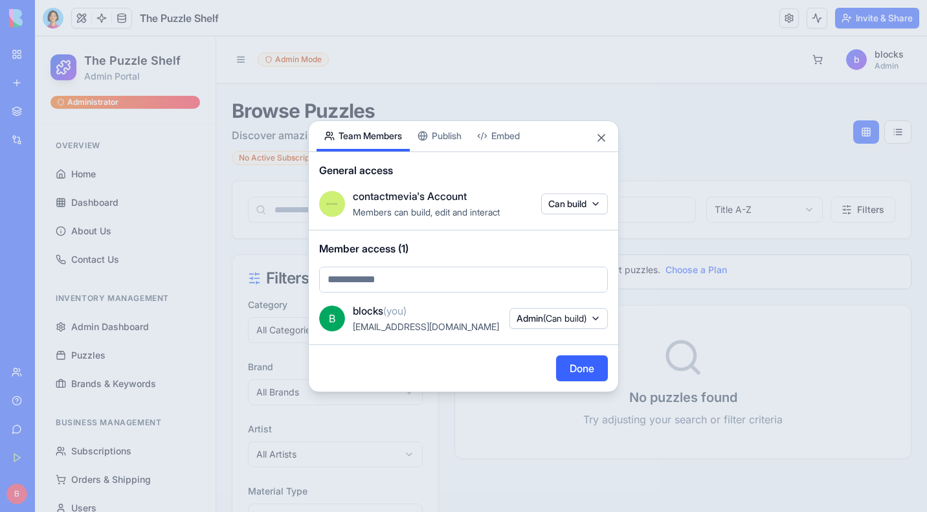
click at [420, 136] on button "Publish" at bounding box center [440, 136] width 60 height 30
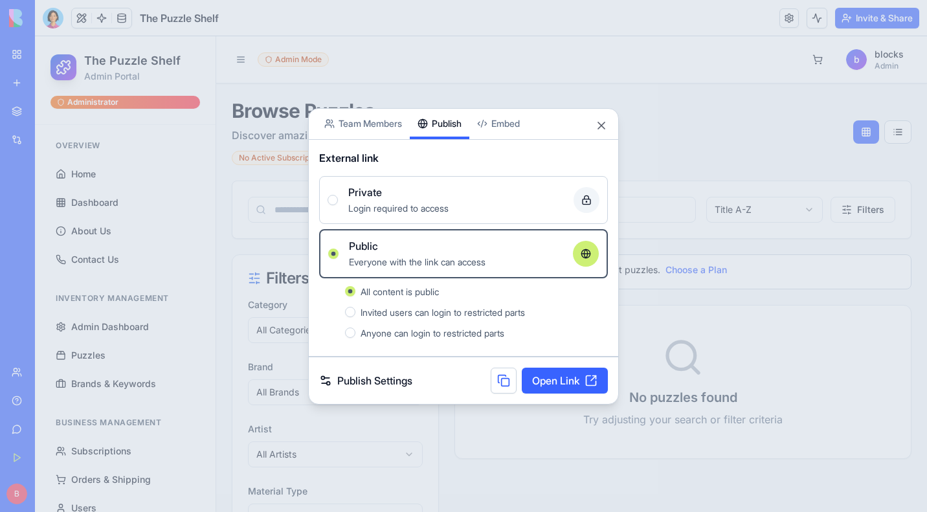
click at [383, 376] on link "Publish Settings" at bounding box center [365, 381] width 93 height 16
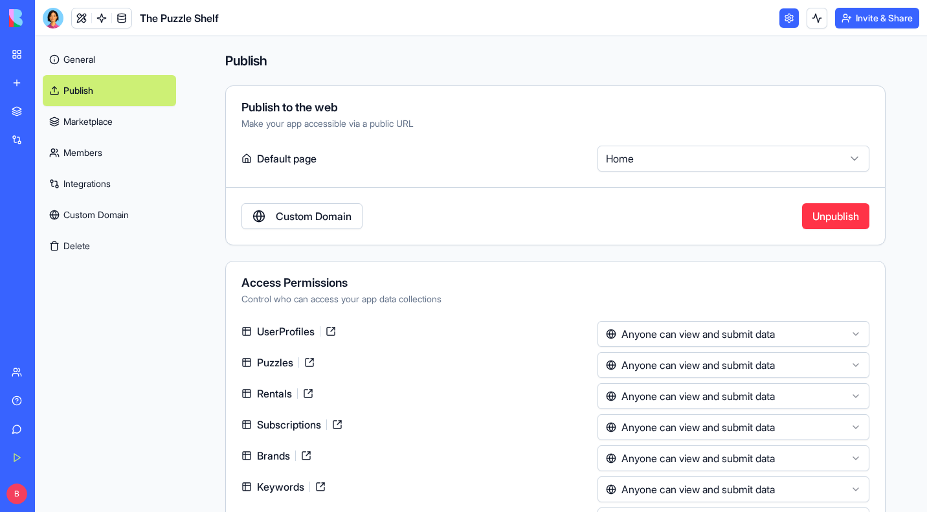
click at [326, 228] on link "Custom Domain" at bounding box center [301, 216] width 121 height 26
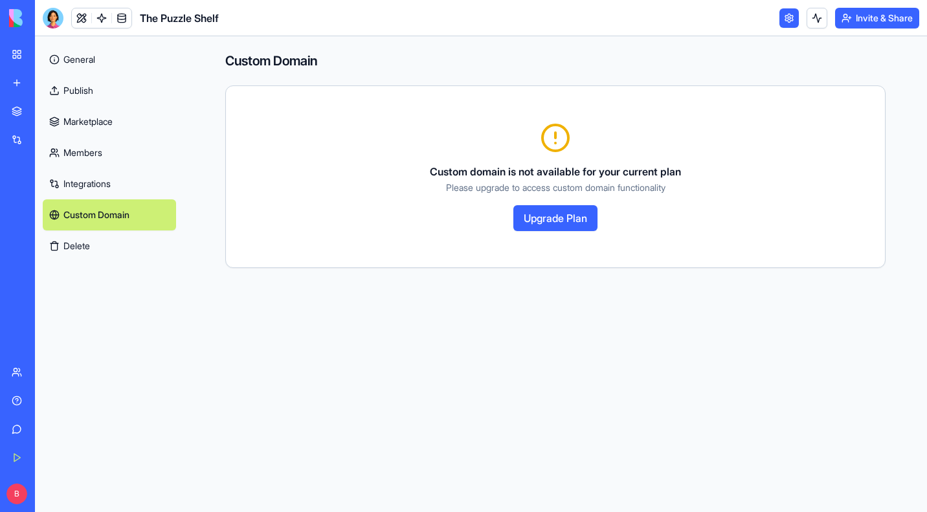
click at [577, 222] on button "Upgrade Plan" at bounding box center [555, 218] width 84 height 26
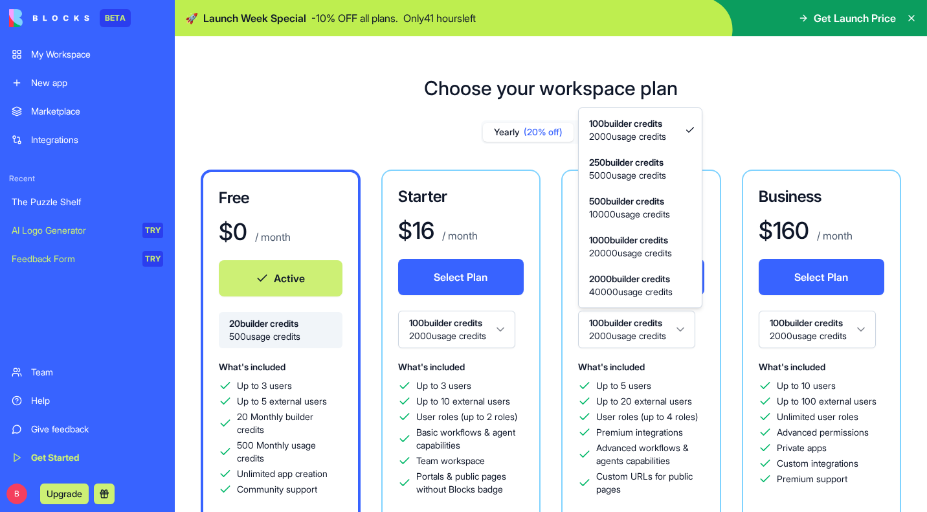
click at [685, 339] on html "BETA My Workspace New app Marketplace Integrations Recent The Puzzle Shelf AI L…" at bounding box center [463, 256] width 927 height 512
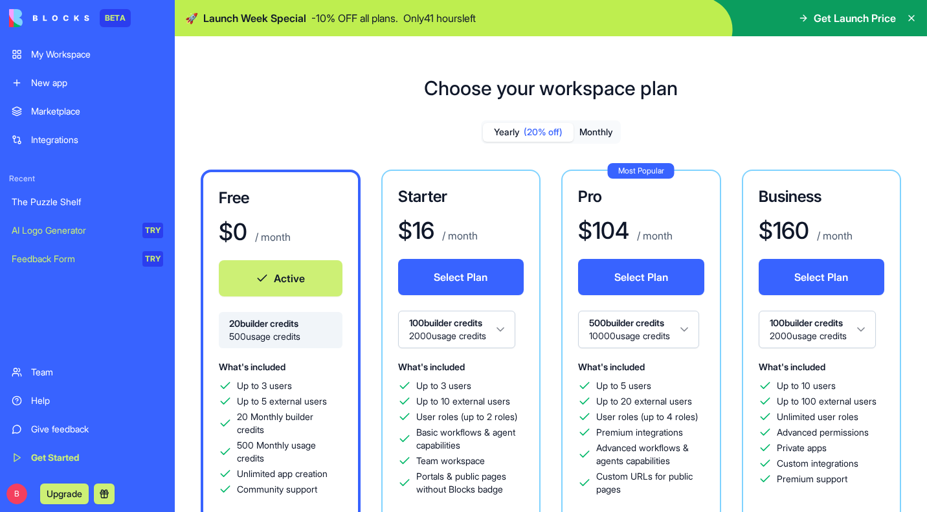
click at [271, 210] on div "Free $ 0 / month Active 20 builder credits 500 usage credits What's included Up…" at bounding box center [281, 346] width 160 height 352
click at [608, 129] on button "Monthly" at bounding box center [596, 132] width 45 height 19
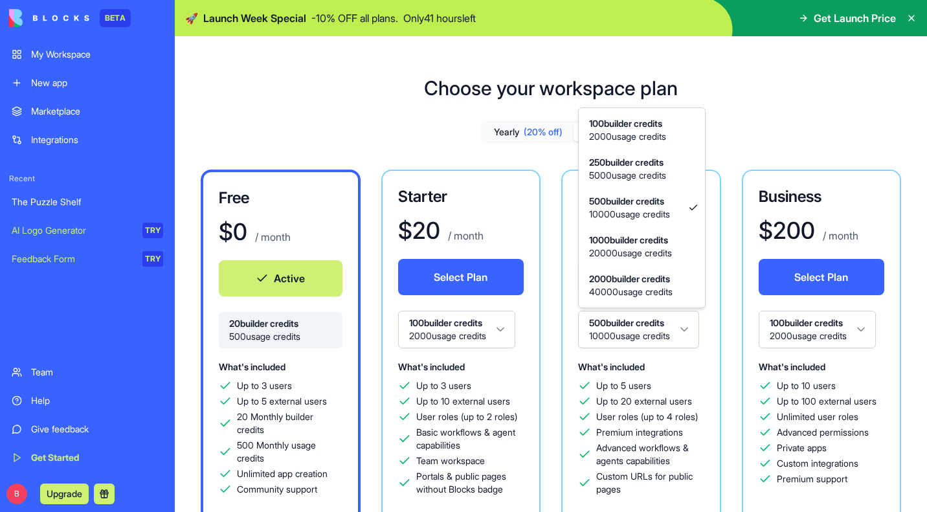
click at [685, 331] on html "BETA My Workspace New app Marketplace Integrations Recent The Puzzle Shelf AI L…" at bounding box center [463, 256] width 927 height 512
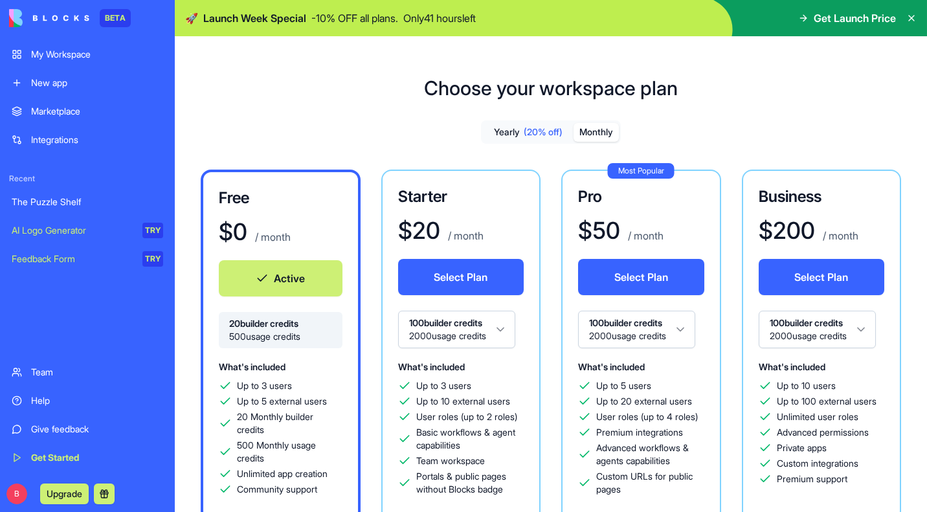
click at [318, 194] on h3 "Free" at bounding box center [281, 198] width 124 height 21
click at [278, 116] on div "Choose your workspace plan Yearly (20% off) Monthly Free $ 0 / month Active 20 …" at bounding box center [551, 407] width 752 height 702
drag, startPoint x: 628, startPoint y: 490, endPoint x: 597, endPoint y: 477, distance: 33.7
click at [597, 477] on span "Custom URLs for public pages" at bounding box center [650, 483] width 108 height 26
click at [616, 134] on button "Monthly" at bounding box center [596, 132] width 45 height 19
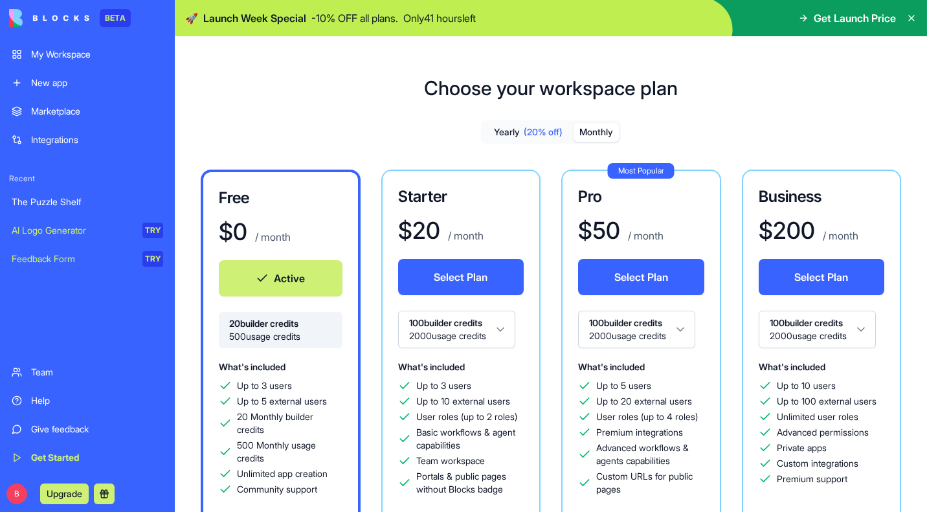
click at [500, 129] on button "Yearly (20% off)" at bounding box center [528, 132] width 91 height 19
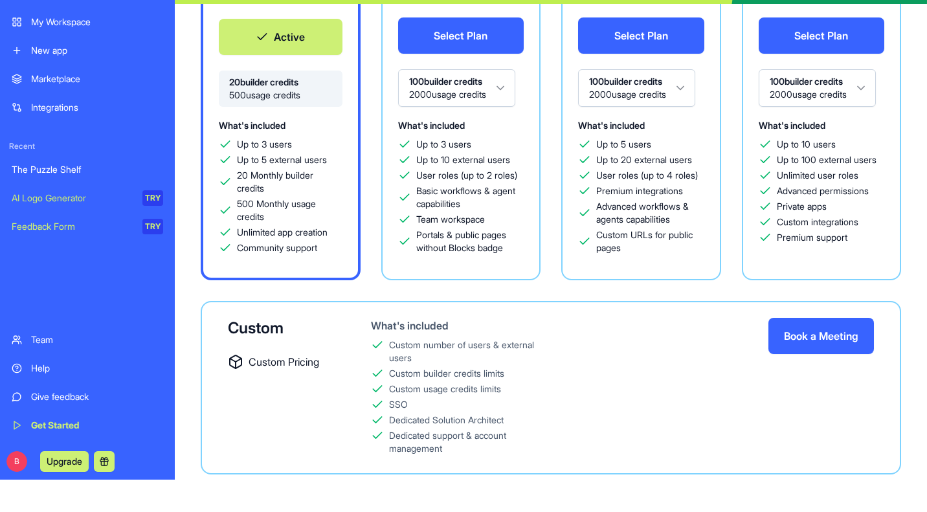
scroll to position [36, 0]
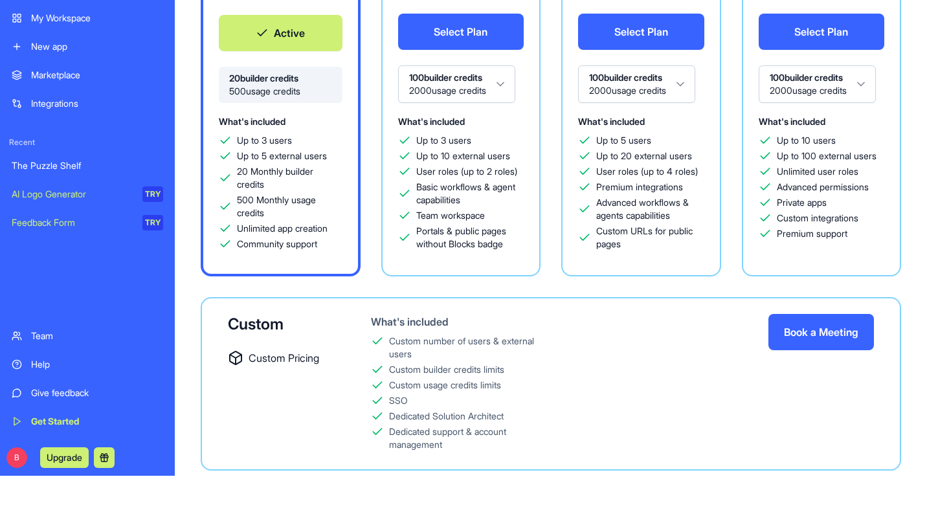
click at [302, 169] on span "20 Monthly builder credits" at bounding box center [290, 178] width 106 height 26
click at [291, 32] on button "Active" at bounding box center [281, 33] width 124 height 36
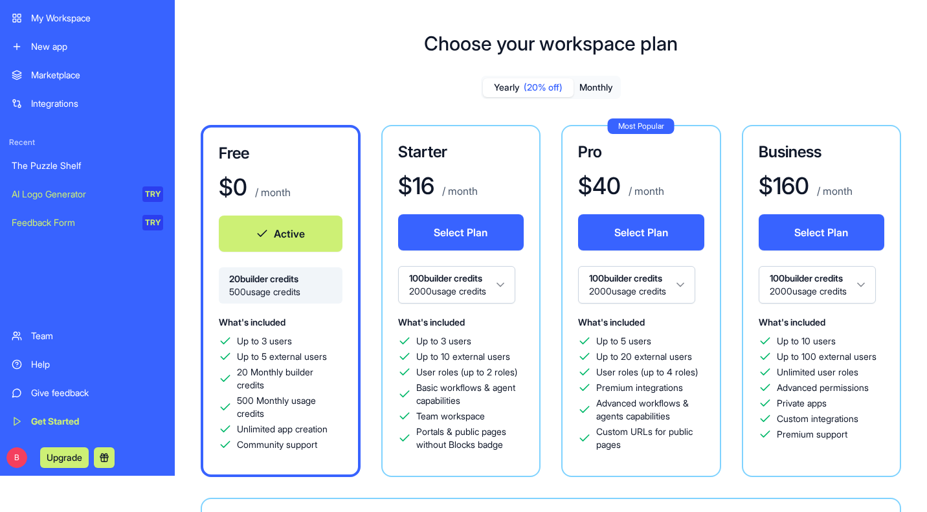
scroll to position [0, 0]
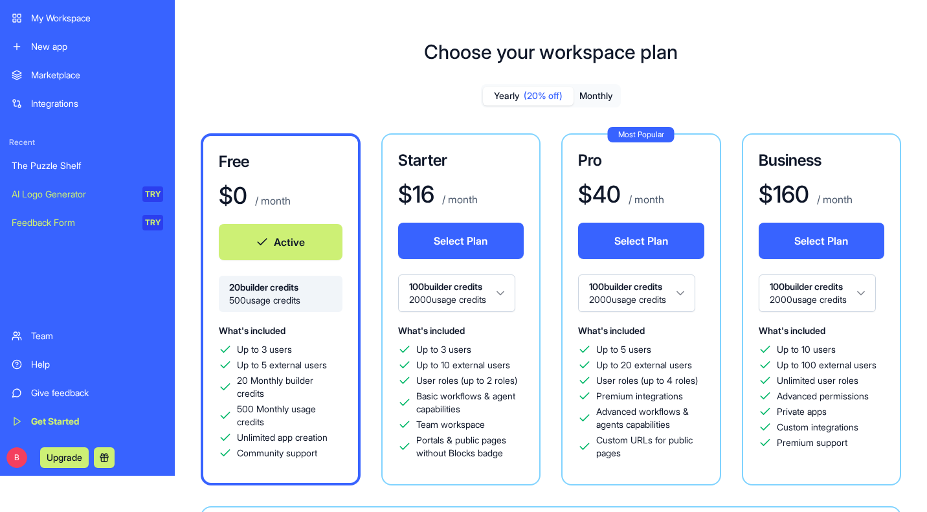
click at [97, 19] on div "My Workspace" at bounding box center [97, 18] width 132 height 13
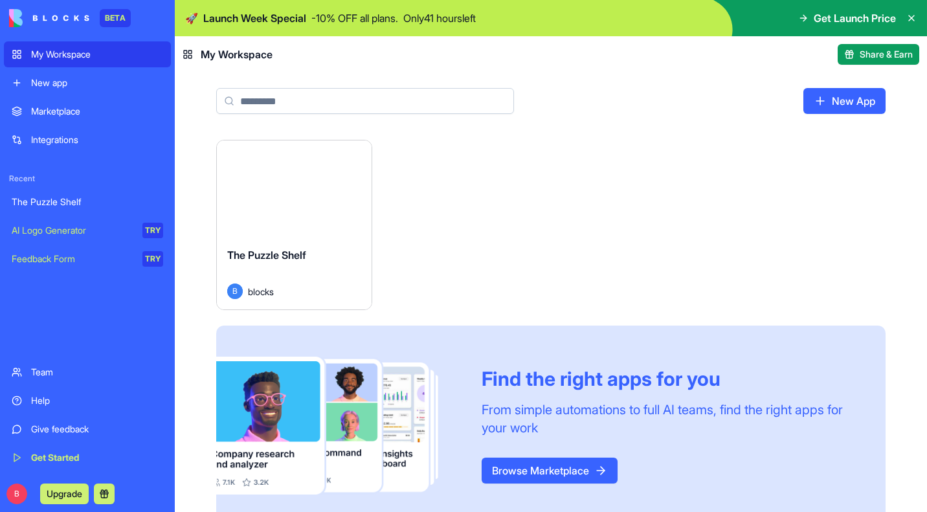
click at [247, 212] on div "Launch" at bounding box center [294, 188] width 155 height 96
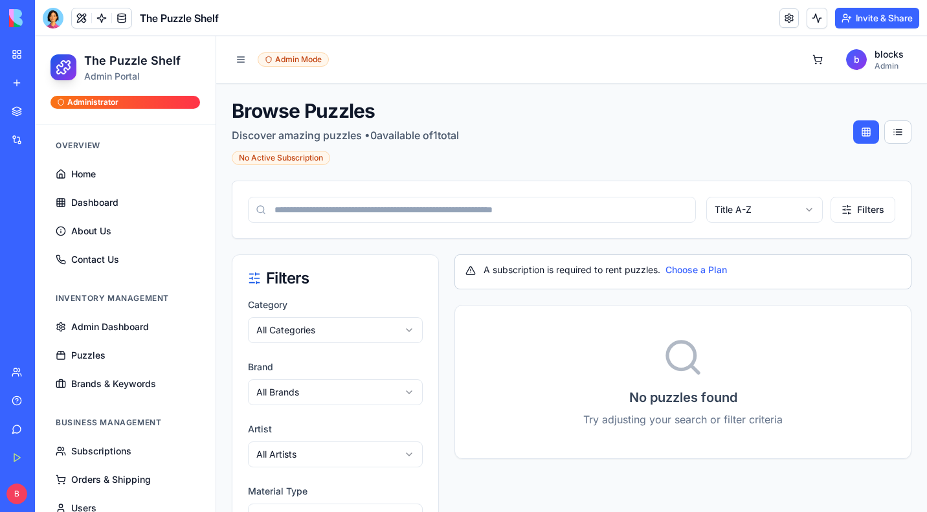
click at [873, 20] on button "Invite & Share" at bounding box center [877, 18] width 84 height 21
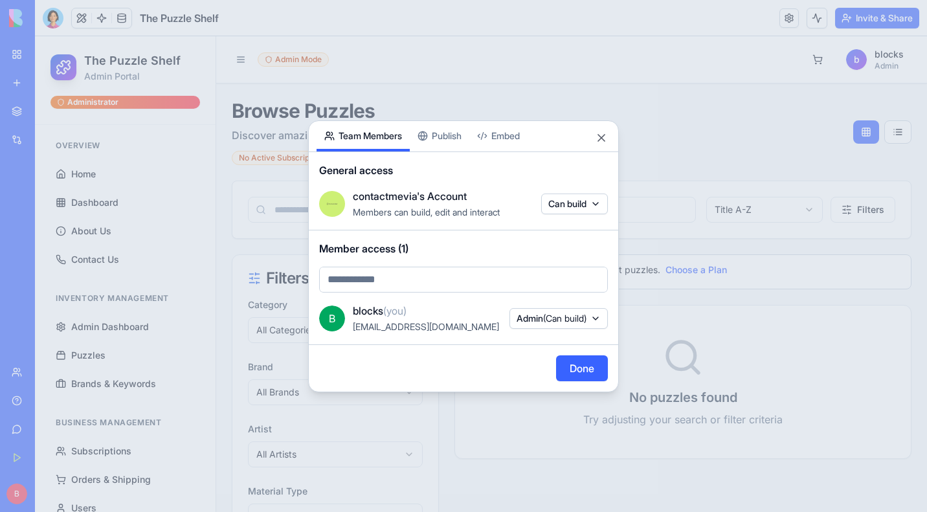
click at [458, 142] on button "Publish" at bounding box center [440, 136] width 60 height 30
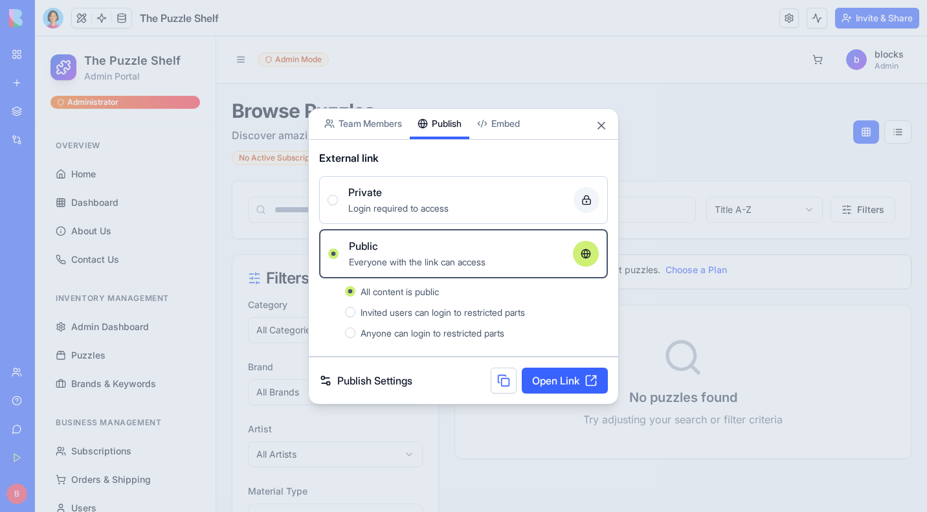
click at [554, 377] on link "Open Link" at bounding box center [565, 381] width 86 height 26
click at [362, 16] on div at bounding box center [463, 256] width 927 height 512
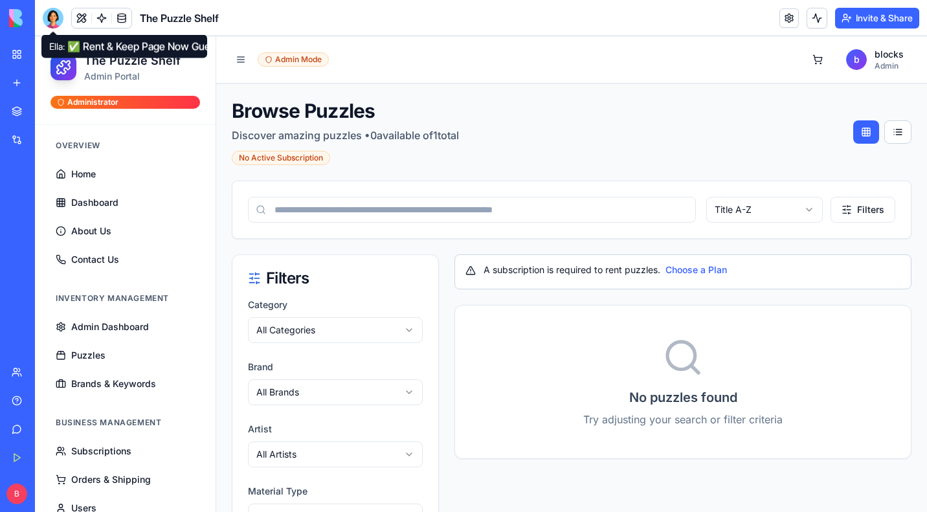
click at [60, 14] on div at bounding box center [53, 18] width 21 height 21
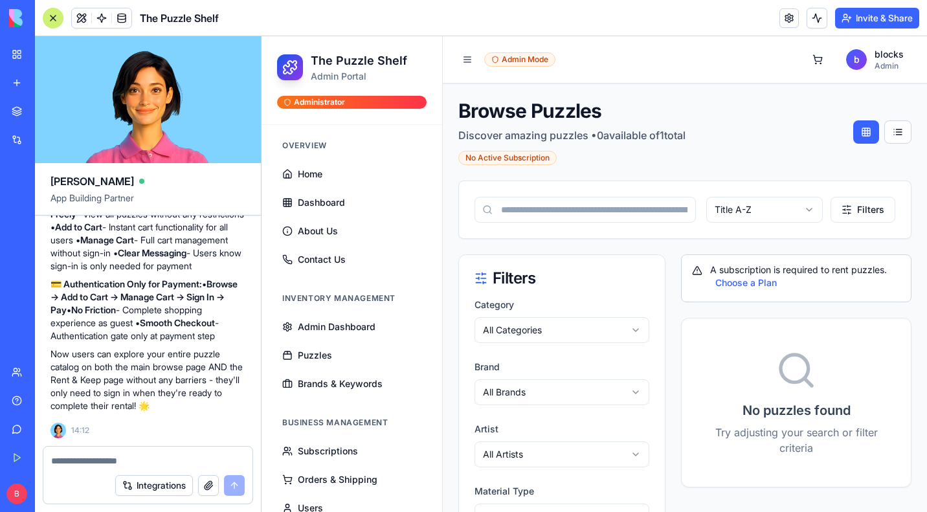
click at [140, 328] on p "💳 Authentication Only for Payment: • Browse → Add to Cart → Manage Cart → Sign …" at bounding box center [147, 310] width 195 height 65
click at [315, 352] on span "Puzzles" at bounding box center [315, 355] width 34 height 13
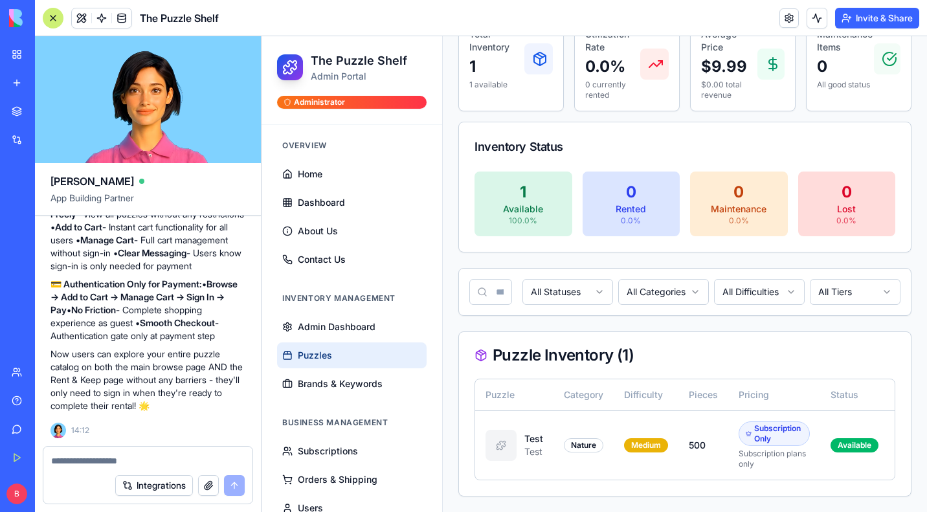
scroll to position [0, 112]
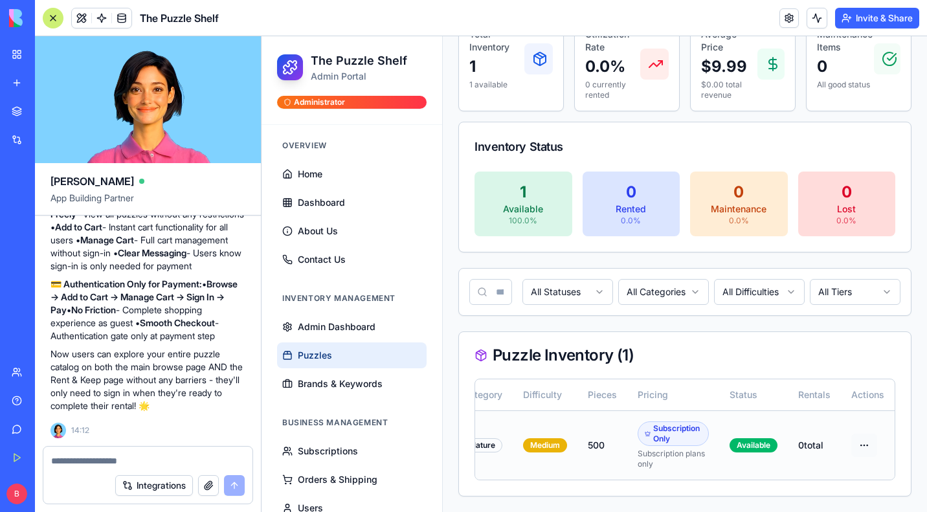
click at [855, 434] on html "The Puzzle Shelf Admin Portal Administrator Overview Home Dashboard About Us Co…" at bounding box center [594, 185] width 665 height 654
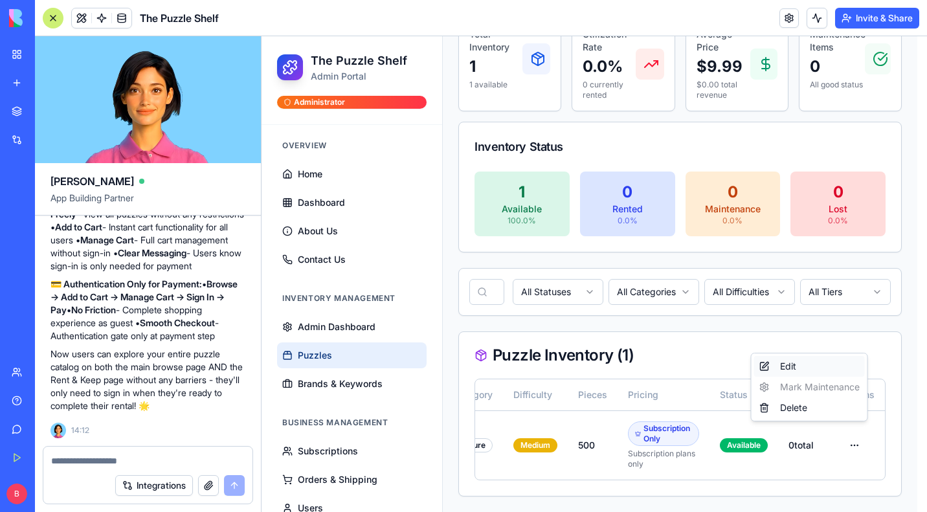
click at [822, 361] on div "Edit" at bounding box center [809, 366] width 111 height 21
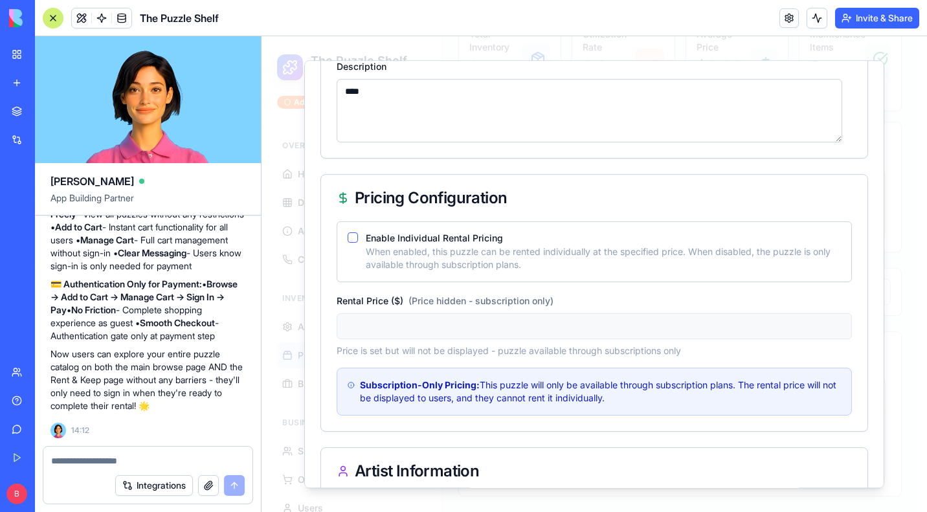
scroll to position [148, 0]
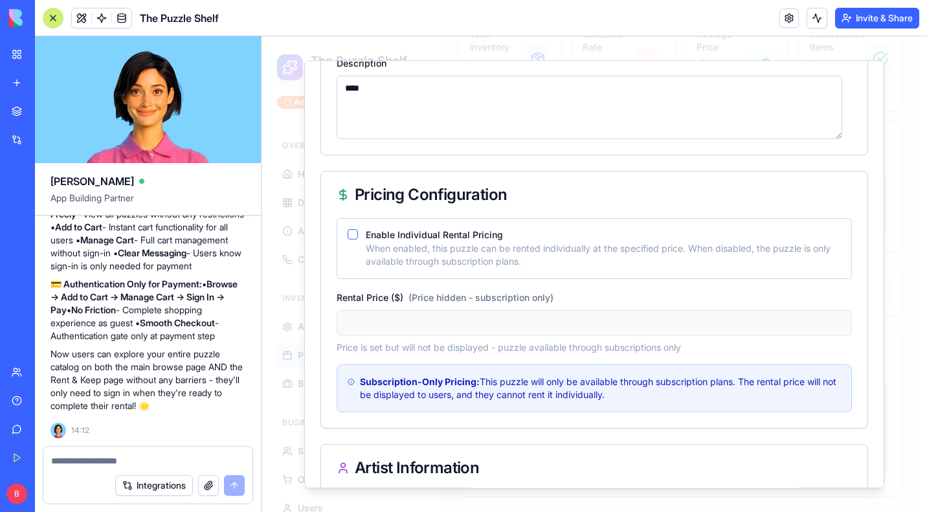
click at [430, 234] on label "Enable Individual Rental Pricing" at bounding box center [434, 234] width 137 height 11
click at [358, 234] on button "Enable Individual Rental Pricing" at bounding box center [353, 234] width 10 height 10
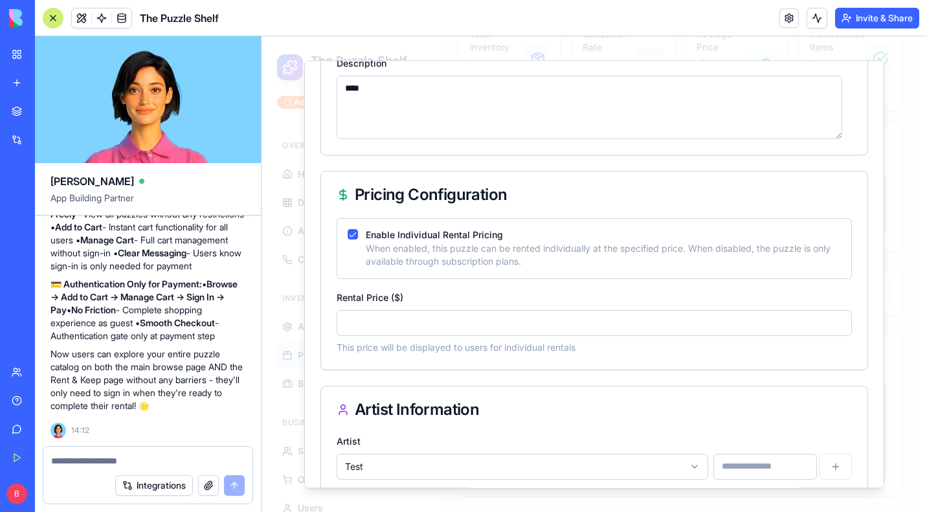
click at [430, 234] on label "Enable Individual Rental Pricing" at bounding box center [434, 234] width 137 height 11
click at [358, 234] on button "Enable Individual Rental Pricing" at bounding box center [353, 234] width 10 height 10
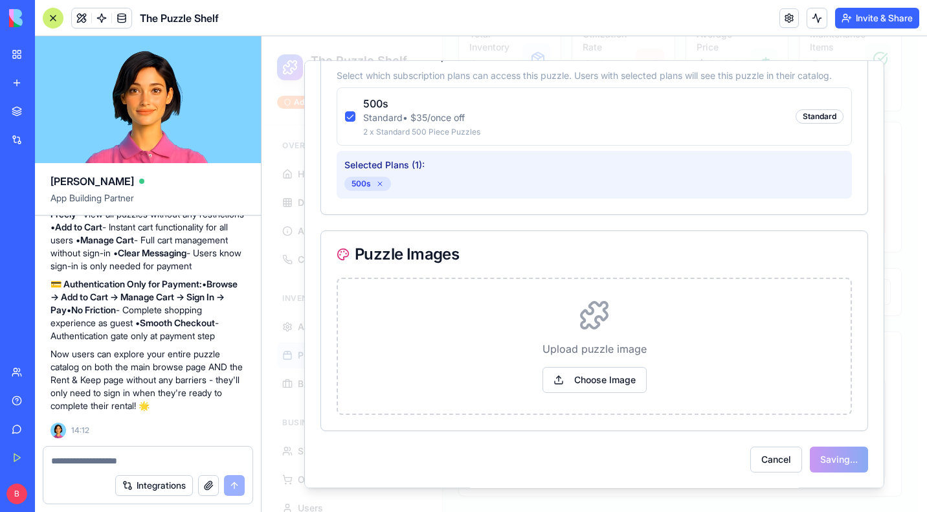
scroll to position [0, 102]
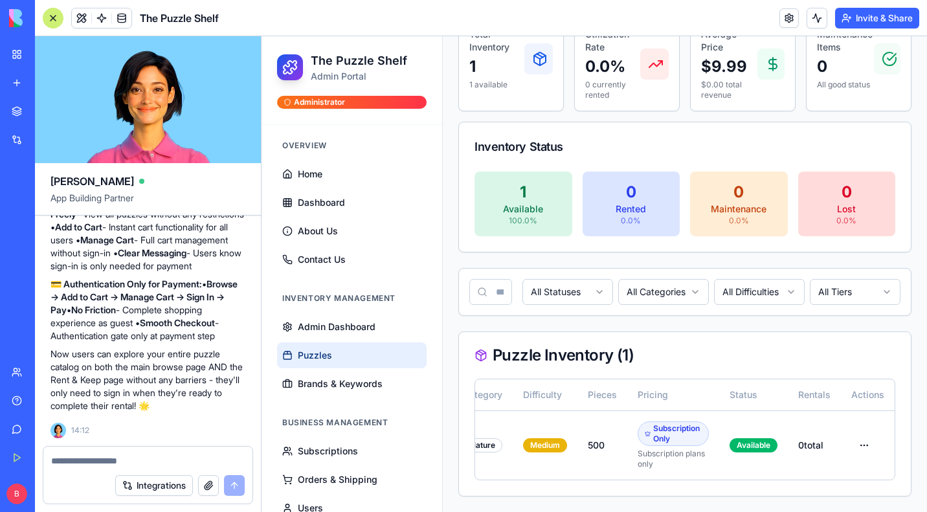
click at [100, 458] on textarea at bounding box center [148, 460] width 194 height 13
click at [55, 487] on button "Upgrade" at bounding box center [64, 494] width 49 height 21
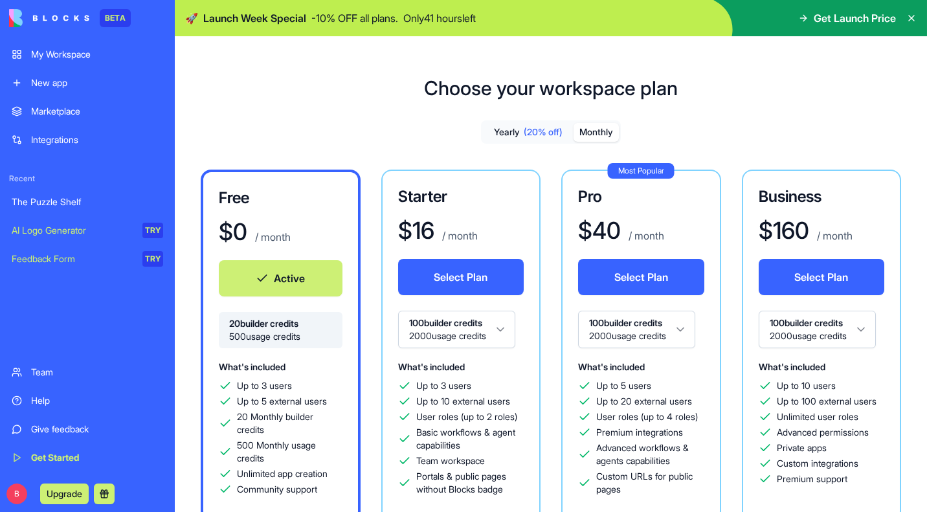
click at [615, 129] on button "Monthly" at bounding box center [596, 132] width 45 height 19
click at [500, 127] on button "Yearly (20% off)" at bounding box center [528, 132] width 91 height 19
click at [914, 16] on icon at bounding box center [911, 18] width 5 height 5
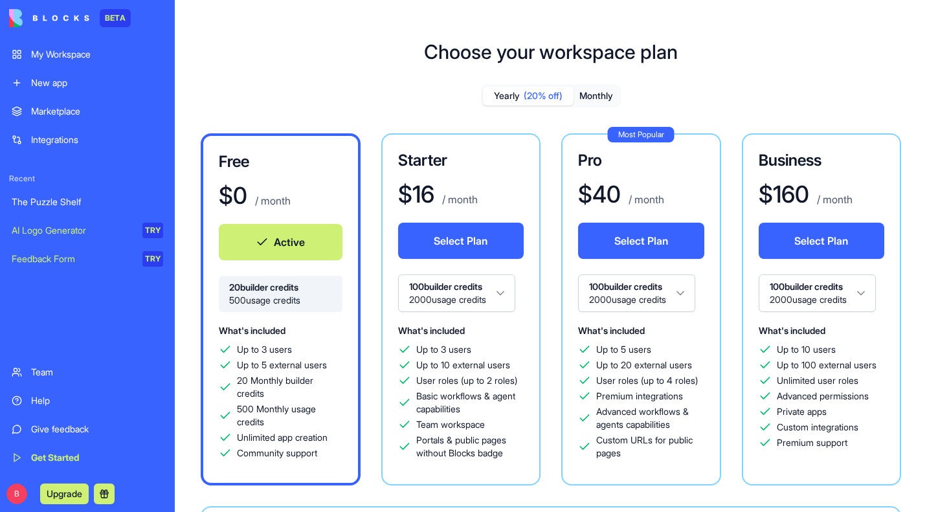
scroll to position [209, 0]
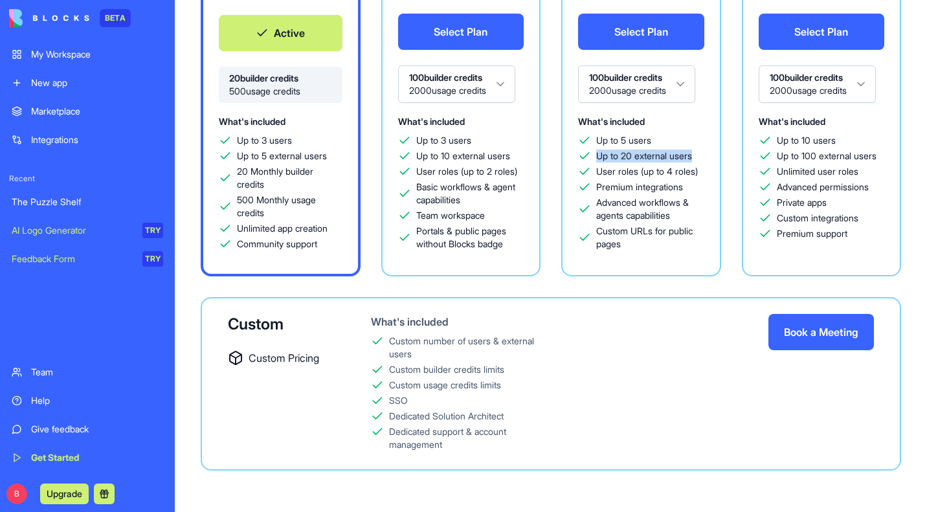
drag, startPoint x: 698, startPoint y: 155, endPoint x: 598, endPoint y: 157, distance: 100.4
click at [598, 157] on div "Up to 20 external users" at bounding box center [641, 156] width 126 height 13
click at [662, 251] on div "What's included Up to 5 users Up to 20 external users User roles (up to 4 roles…" at bounding box center [641, 185] width 126 height 145
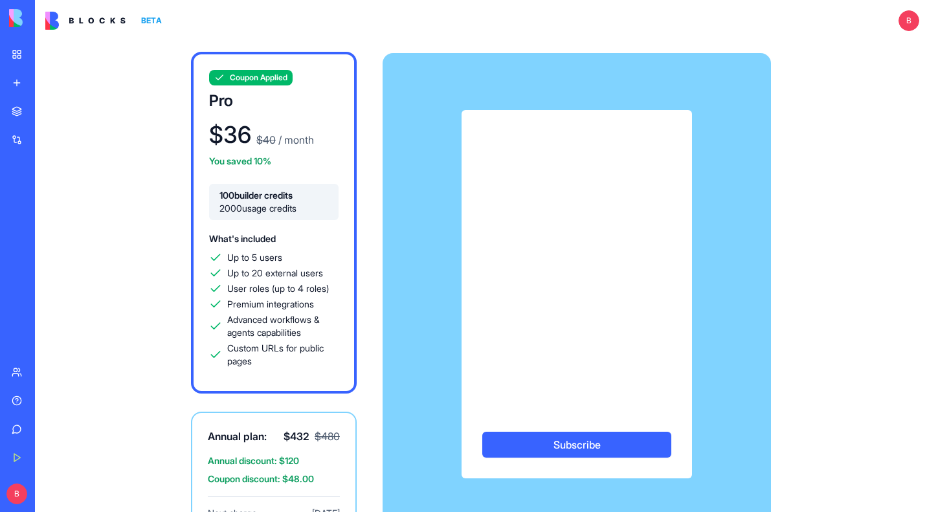
click at [19, 19] on img at bounding box center [49, 18] width 80 height 18
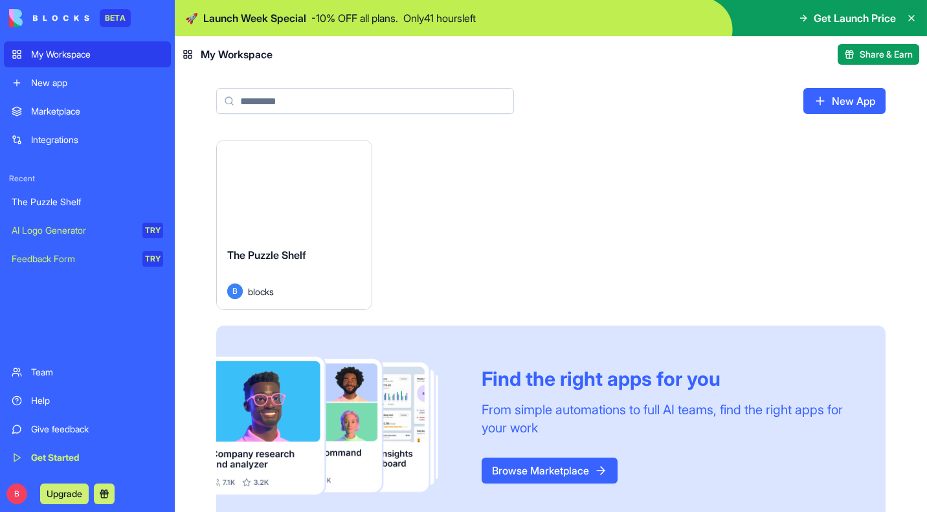
click at [55, 61] on link "My Workspace" at bounding box center [87, 54] width 167 height 26
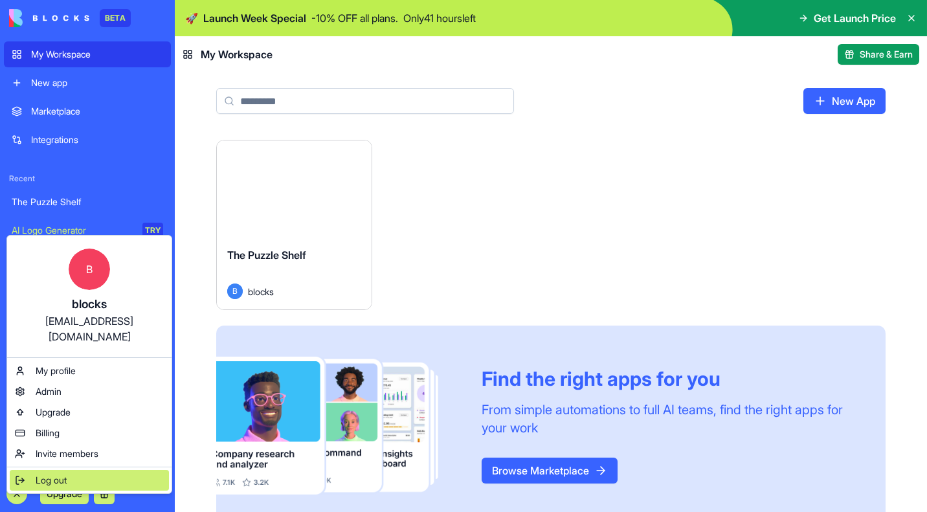
click at [44, 474] on span "Log out" at bounding box center [51, 480] width 31 height 13
